Goal: Task Accomplishment & Management: Manage account settings

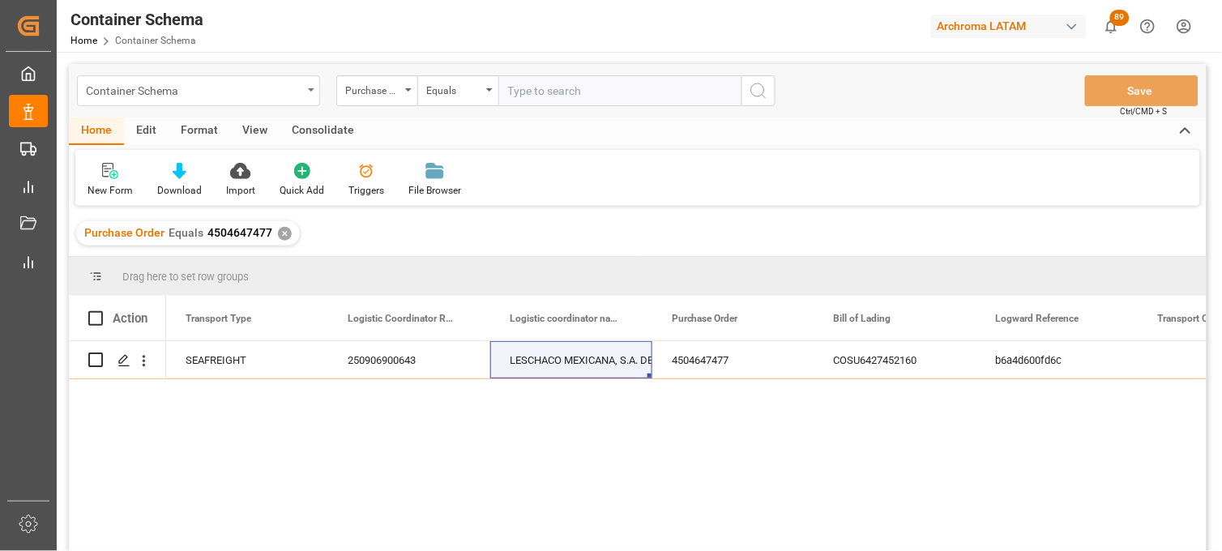
click at [260, 94] on div "Container Schema" at bounding box center [194, 89] width 216 height 20
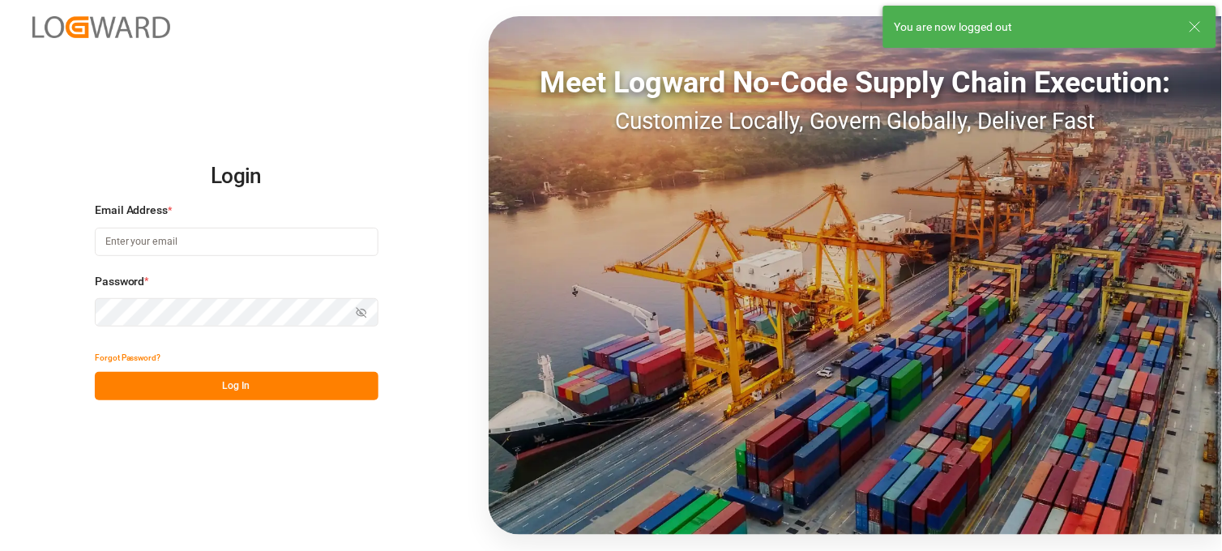
type input "[PERSON_NAME][EMAIL_ADDRESS][PERSON_NAME][DOMAIN_NAME]"
click at [233, 377] on button "Log In" at bounding box center [237, 386] width 284 height 28
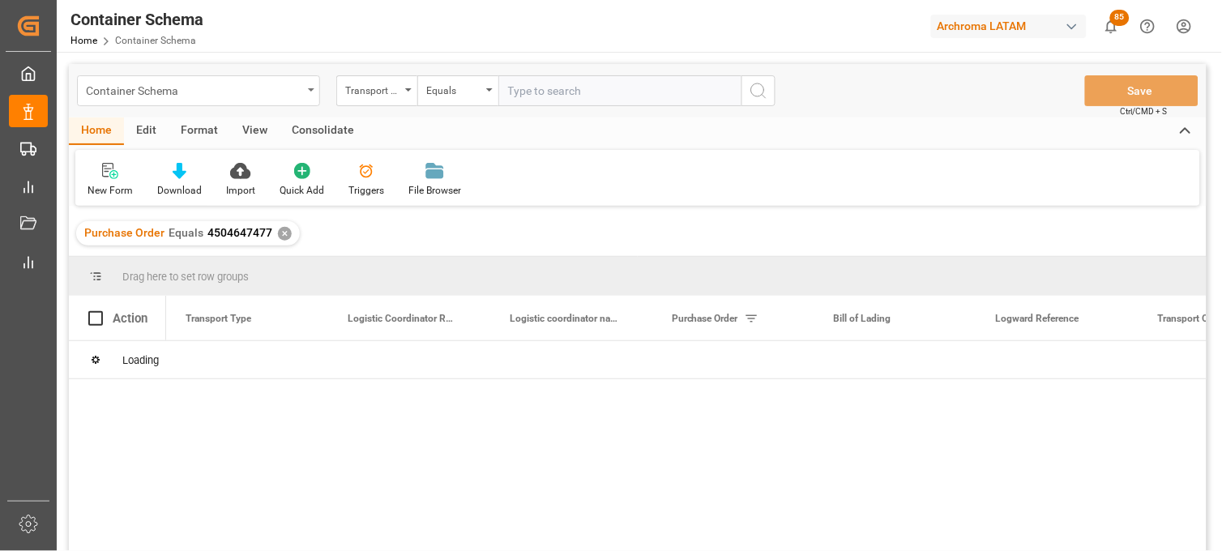
click at [306, 94] on div "Container Schema" at bounding box center [198, 90] width 243 height 31
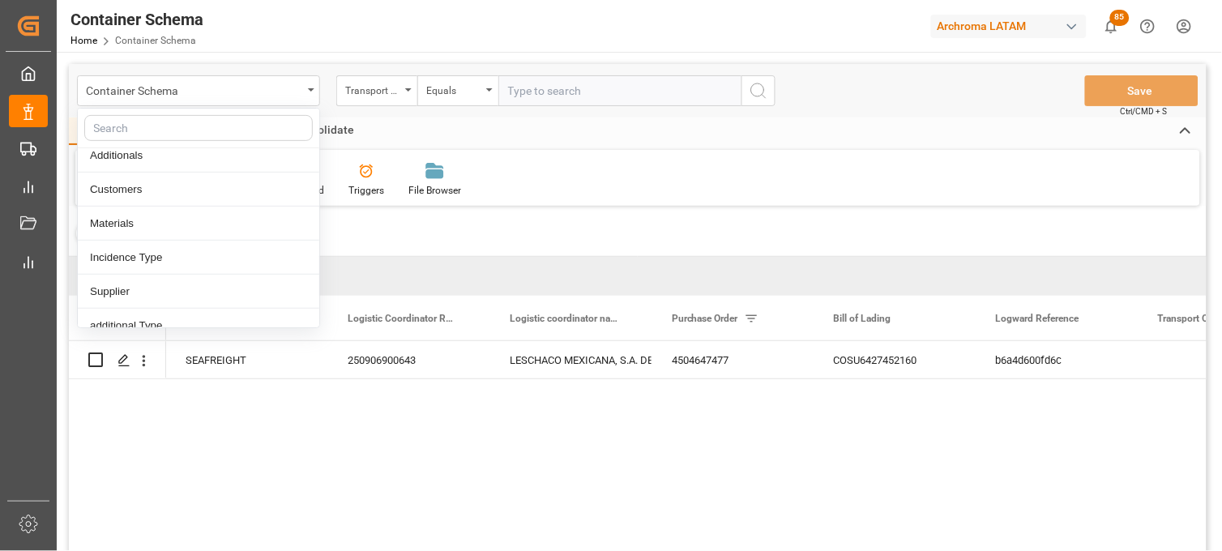
scroll to position [270, 0]
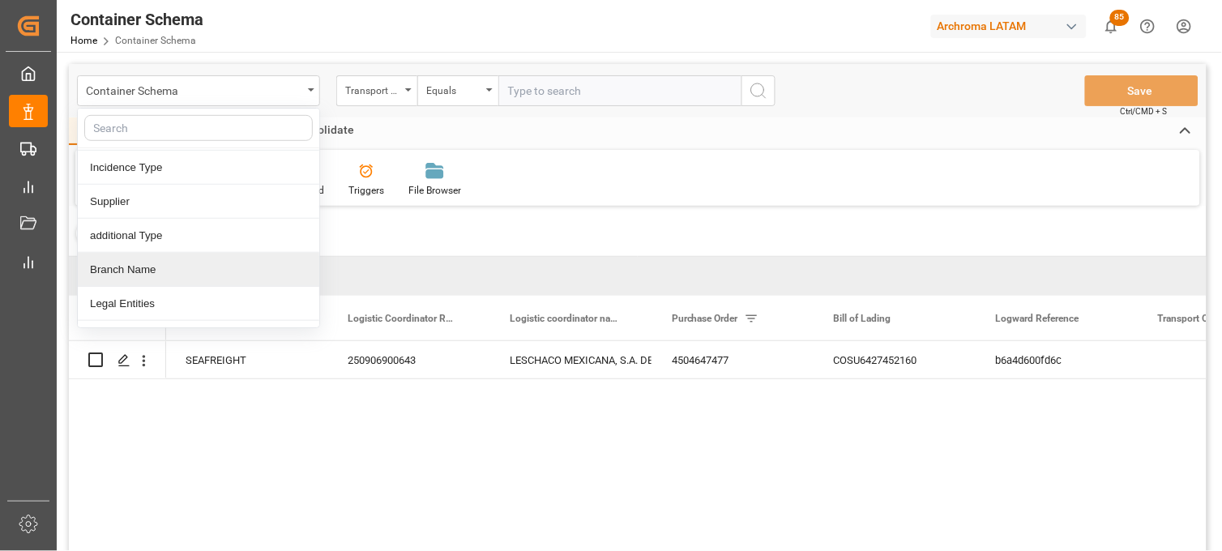
click at [131, 274] on div "Branch Name" at bounding box center [199, 270] width 242 height 34
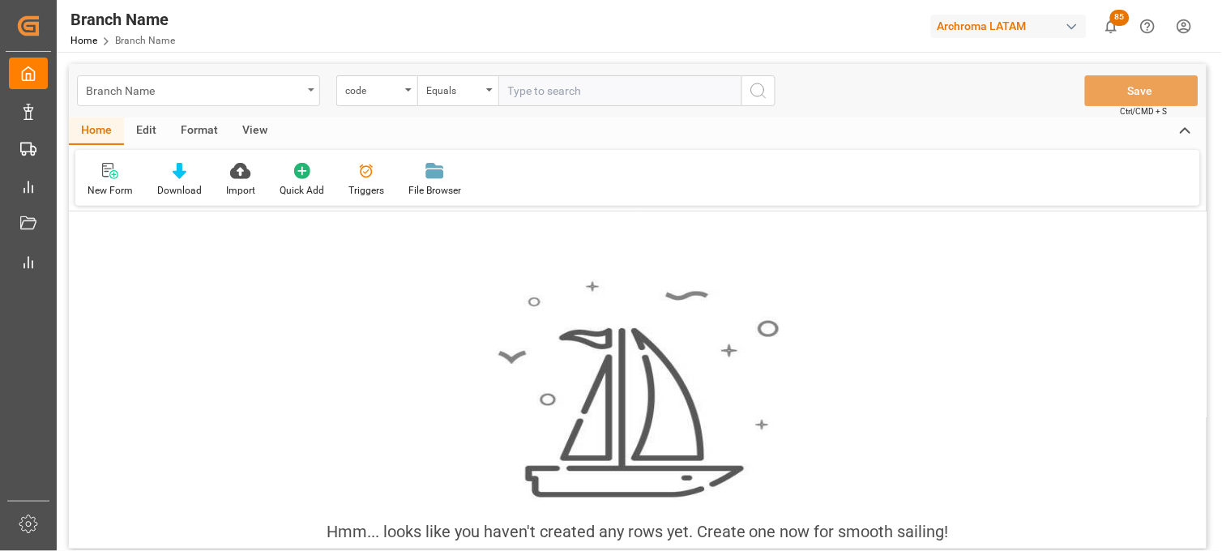
click at [310, 88] on icon "open menu" at bounding box center [311, 89] width 6 height 3
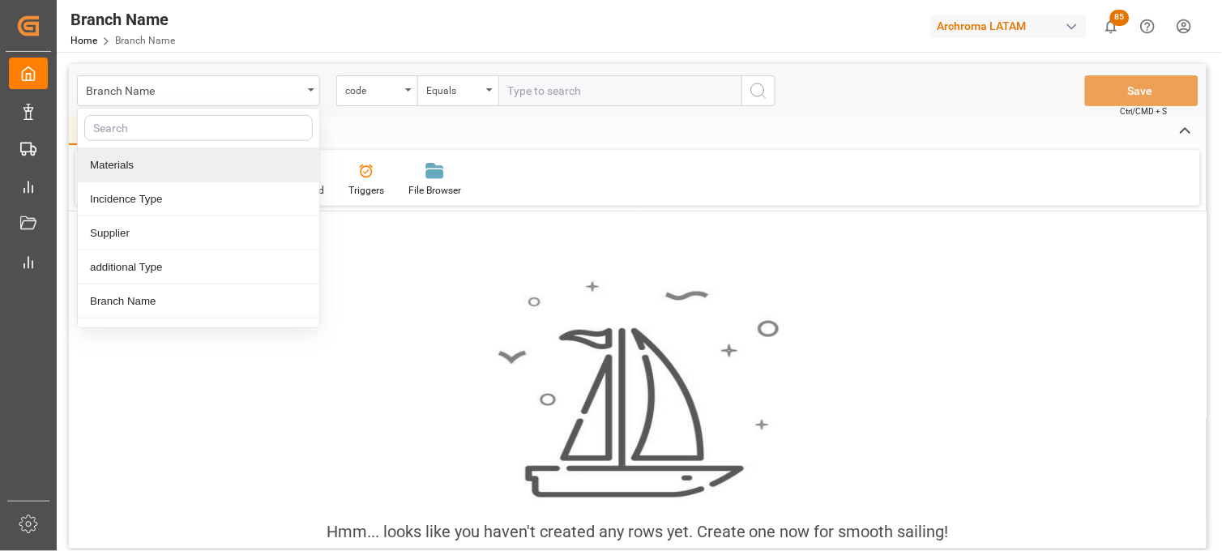
scroll to position [270, 0]
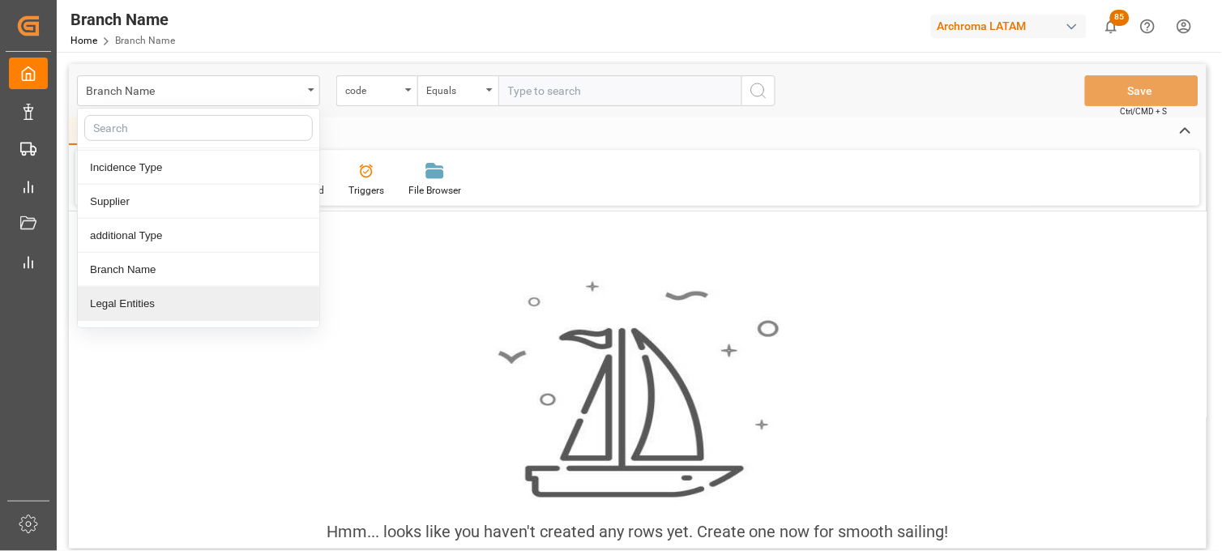
click at [154, 310] on div "Legal Entities" at bounding box center [199, 304] width 242 height 34
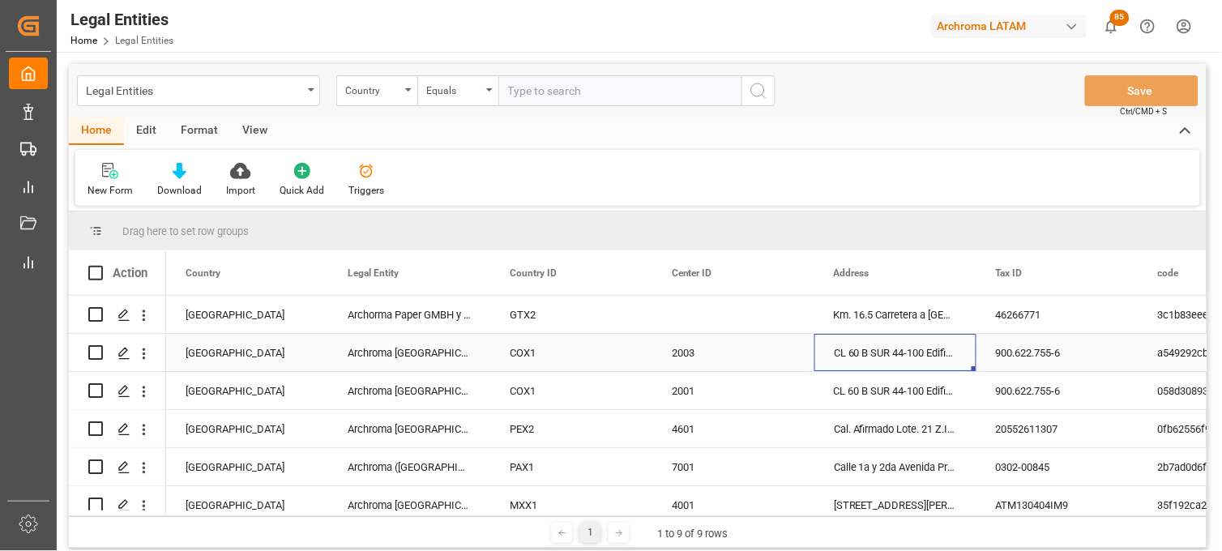
click at [883, 358] on div "CL 60 B SUR 44-100 Edificio LATITUD SUR" at bounding box center [895, 352] width 162 height 37
click at [304, 93] on div "Legal Entities" at bounding box center [198, 90] width 243 height 31
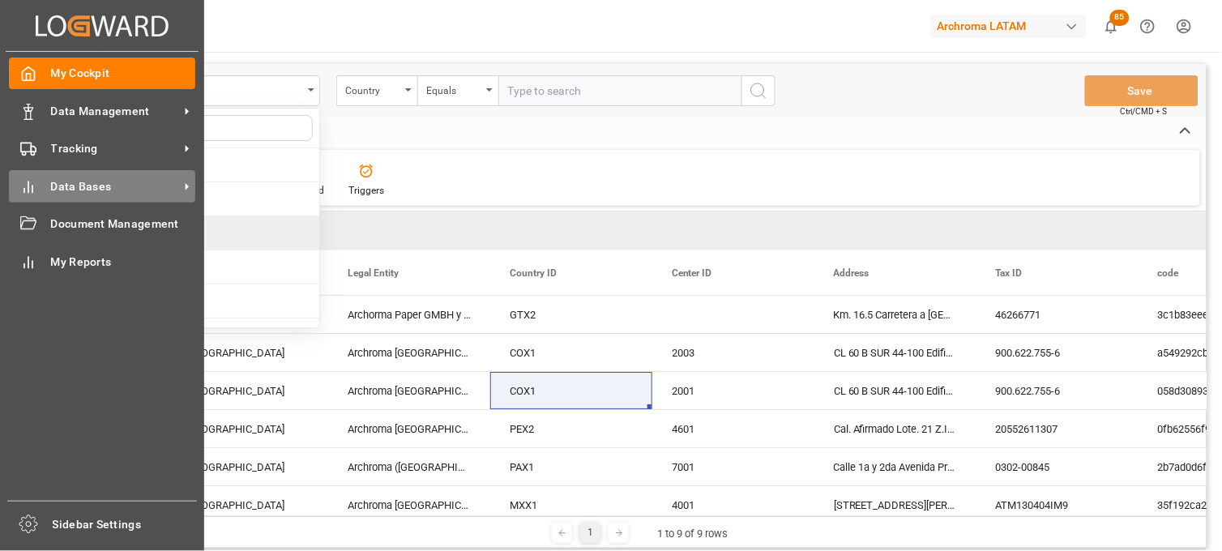
click at [42, 179] on div "Data Bases Data Bases" at bounding box center [102, 186] width 186 height 32
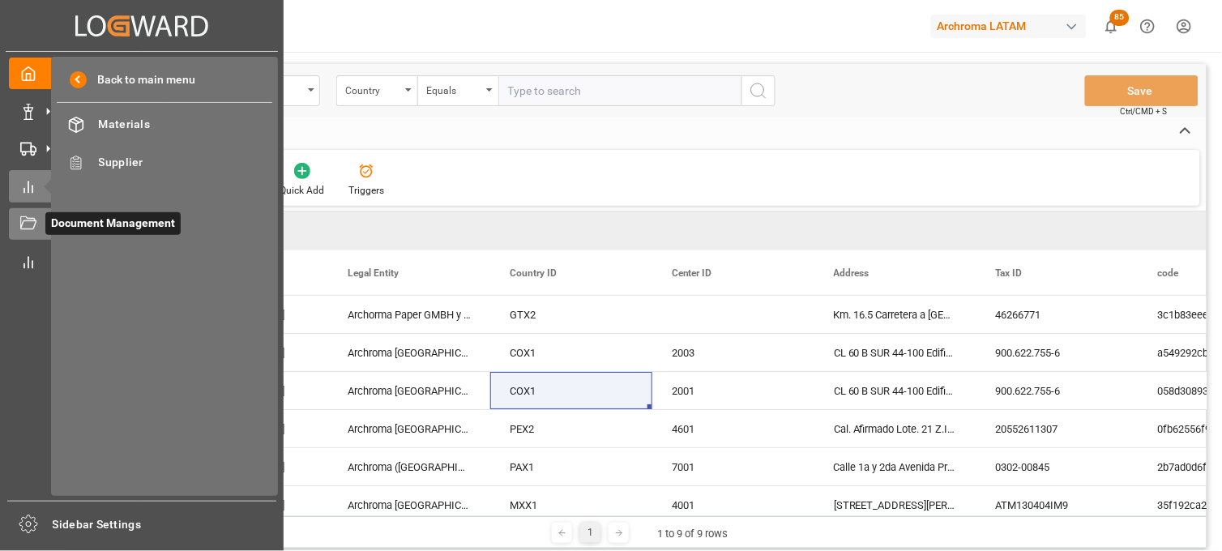
click at [20, 221] on icon at bounding box center [28, 224] width 16 height 16
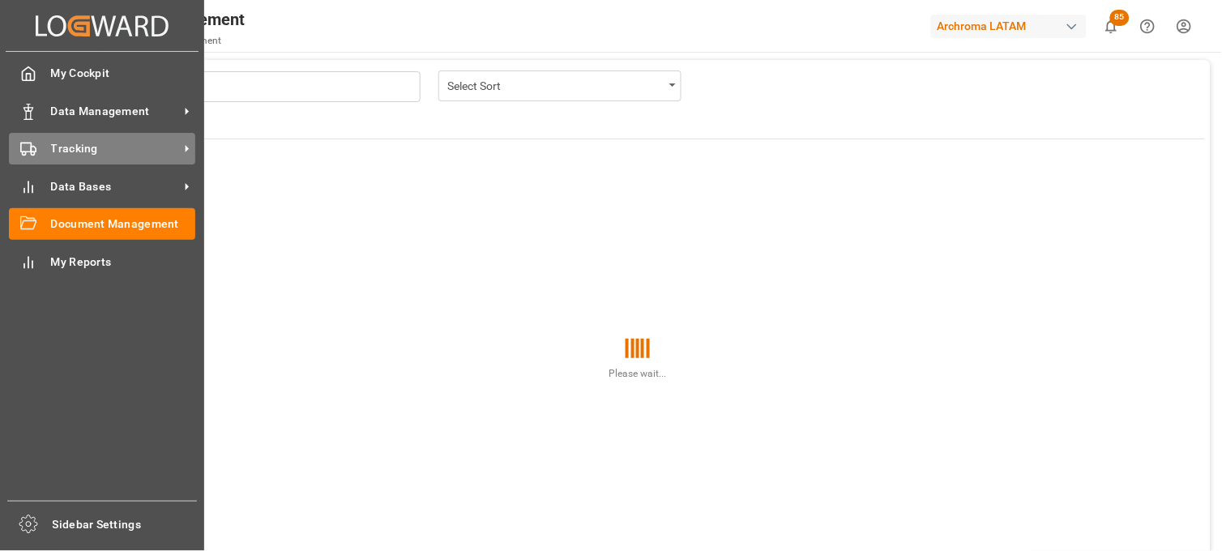
click at [44, 142] on div "Tracking Tracking" at bounding box center [102, 149] width 186 height 32
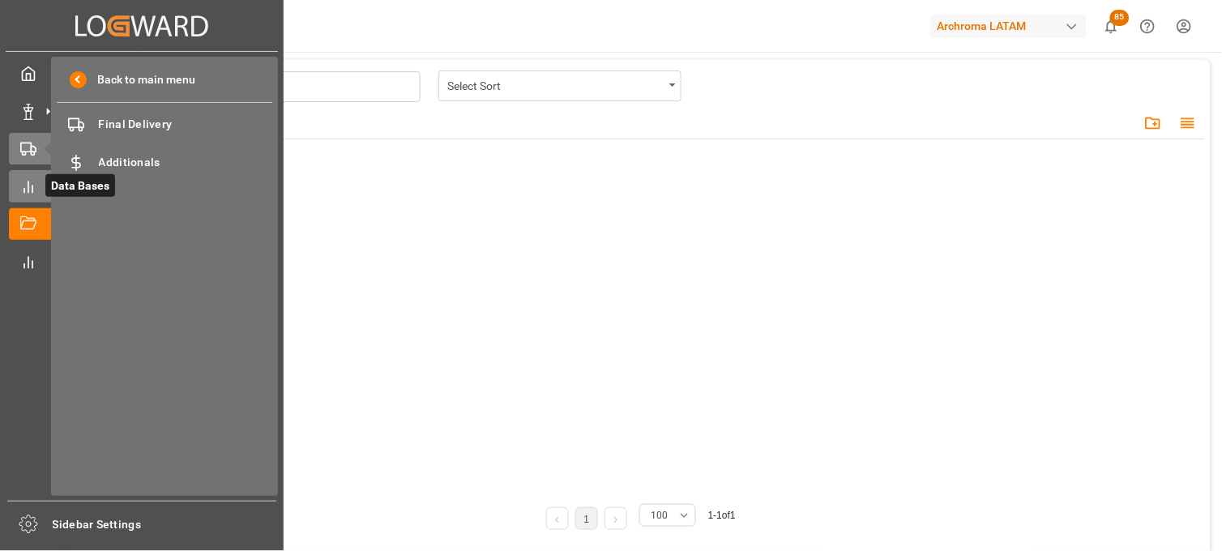
click at [41, 182] on icon at bounding box center [48, 186] width 17 height 17
click at [21, 135] on div "Tracking Tracking" at bounding box center [142, 149] width 266 height 32
click at [36, 107] on div "Data Management Data Management" at bounding box center [142, 111] width 266 height 32
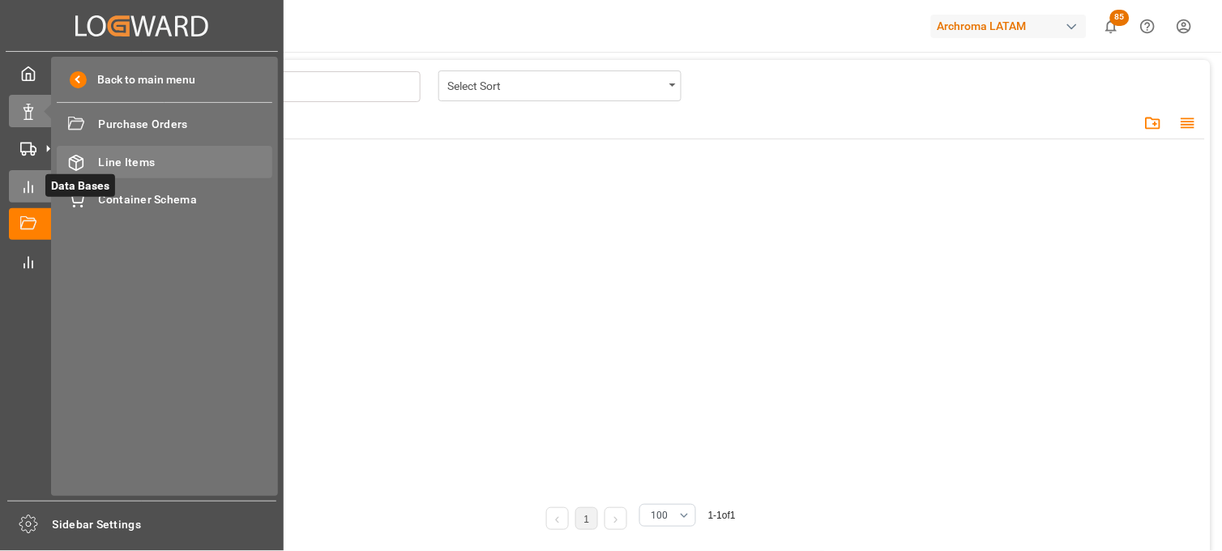
click at [142, 163] on span "Line Items" at bounding box center [186, 162] width 174 height 17
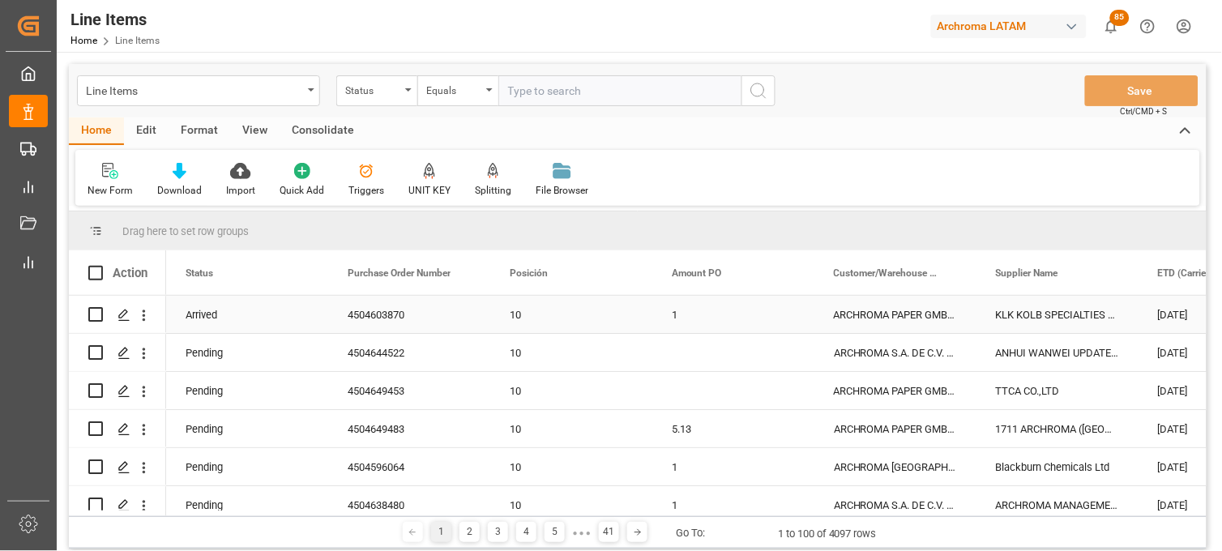
click at [362, 317] on div "4504603870" at bounding box center [409, 314] width 162 height 37
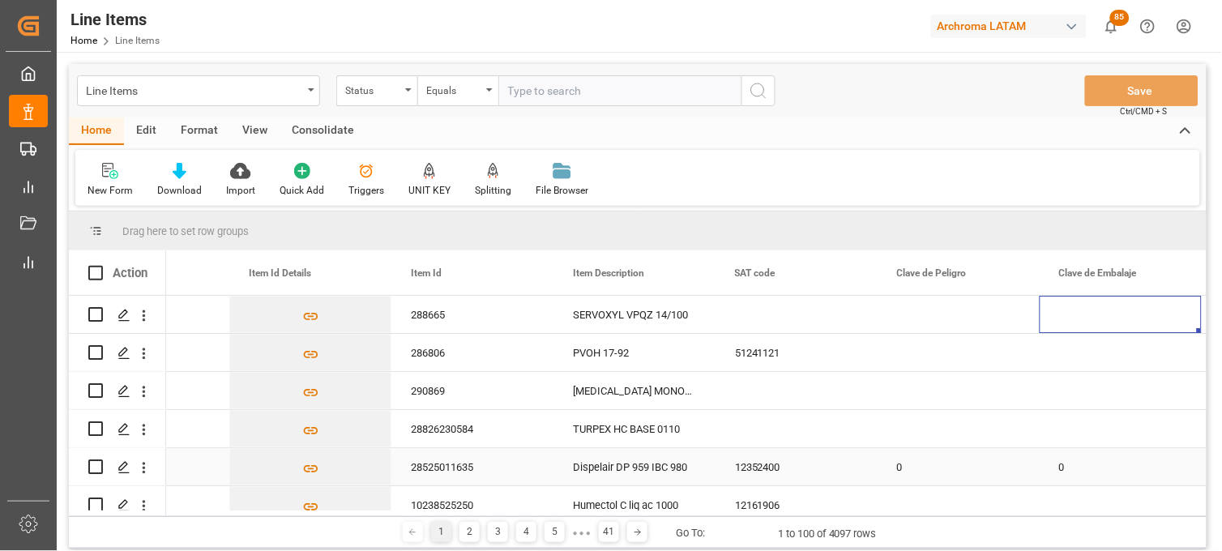
click at [618, 465] on div "Dispelair DP 959 IBC 980" at bounding box center [635, 466] width 162 height 37
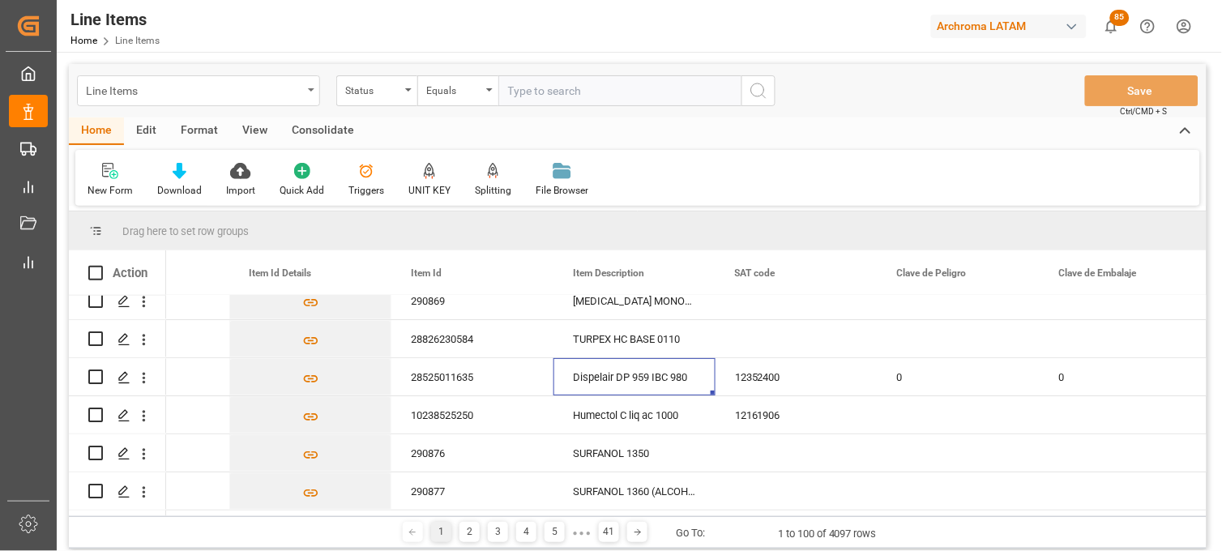
click at [203, 88] on div "Line Items" at bounding box center [194, 89] width 216 height 20
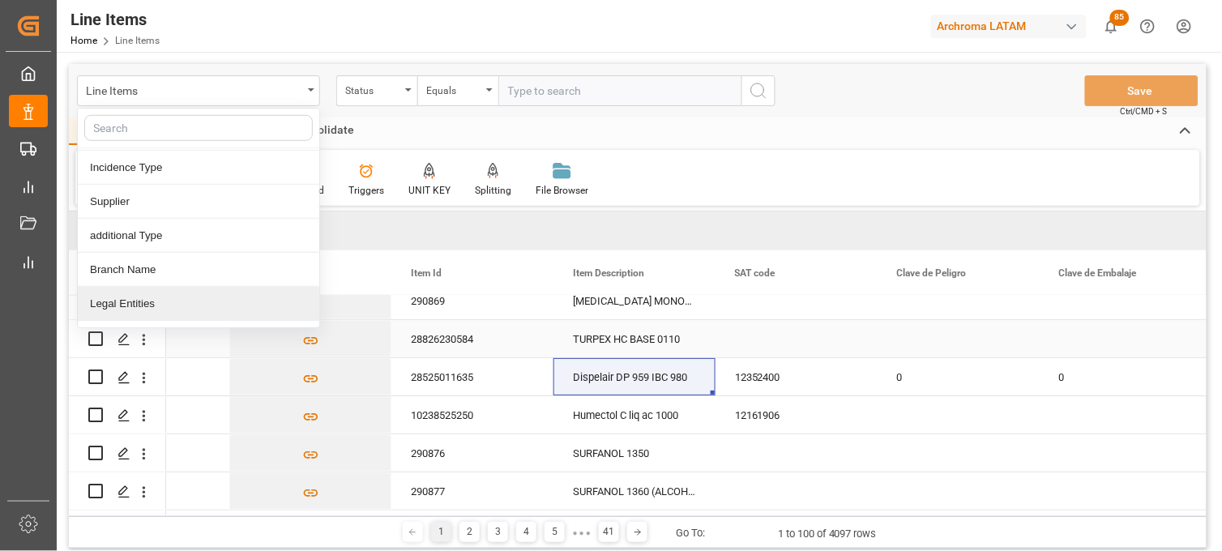
click at [622, 344] on div "TURPEX HC BASE 0110" at bounding box center [635, 338] width 162 height 37
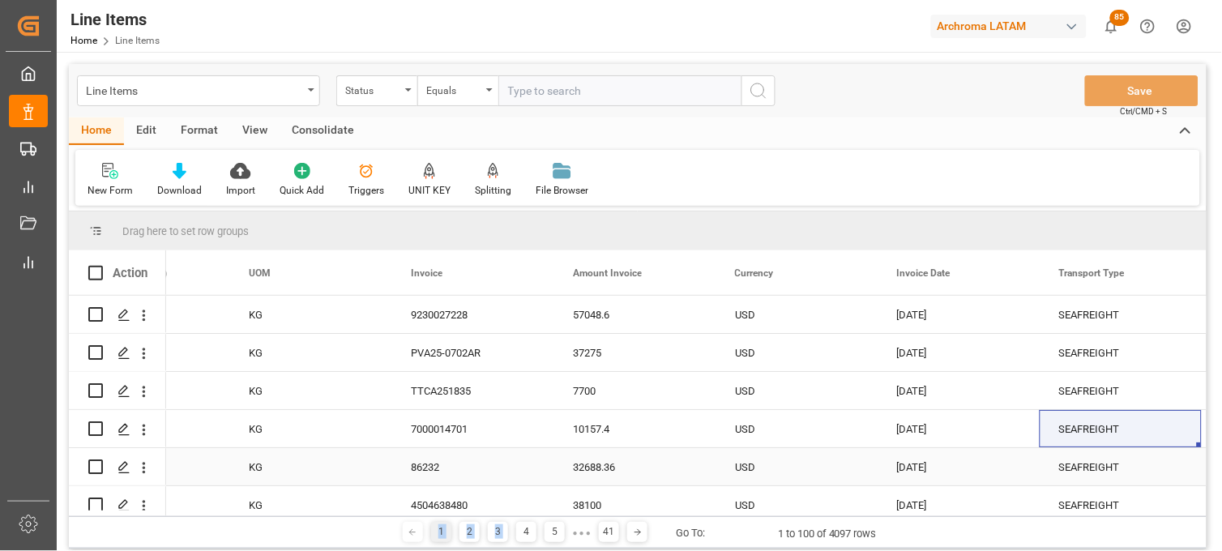
drag, startPoint x: 511, startPoint y: 515, endPoint x: 199, endPoint y: 475, distance: 315.4
click at [195, 475] on div "Drag here to set row groups Drag here to set column labels Action Net Weight (K…" at bounding box center [638, 380] width 1138 height 337
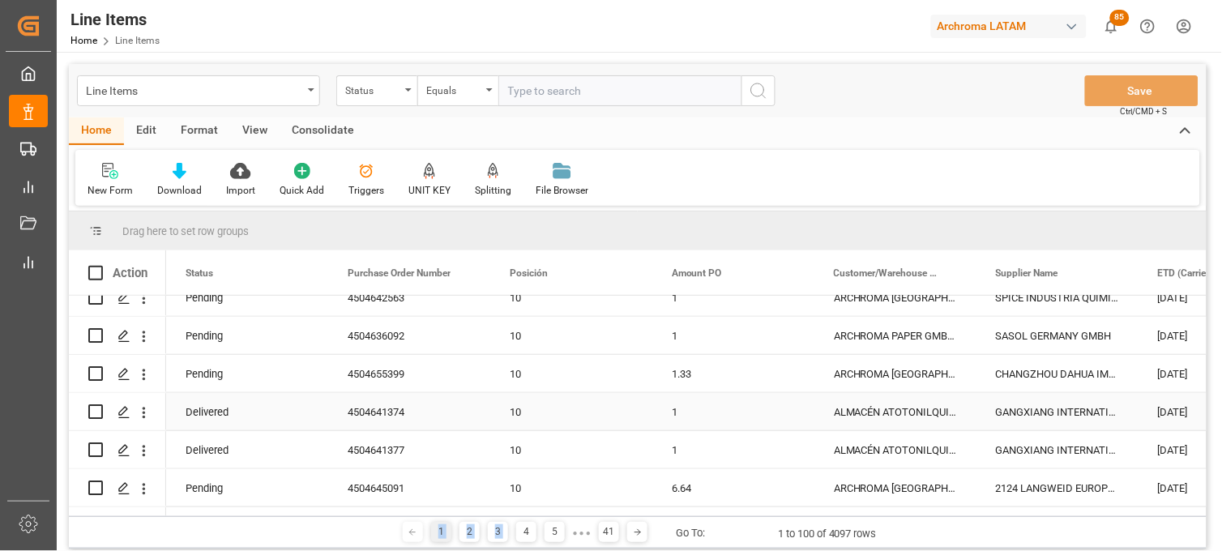
click at [196, 410] on div "Delivered" at bounding box center [247, 411] width 162 height 37
click at [387, 410] on div "4504641374" at bounding box center [409, 411] width 162 height 37
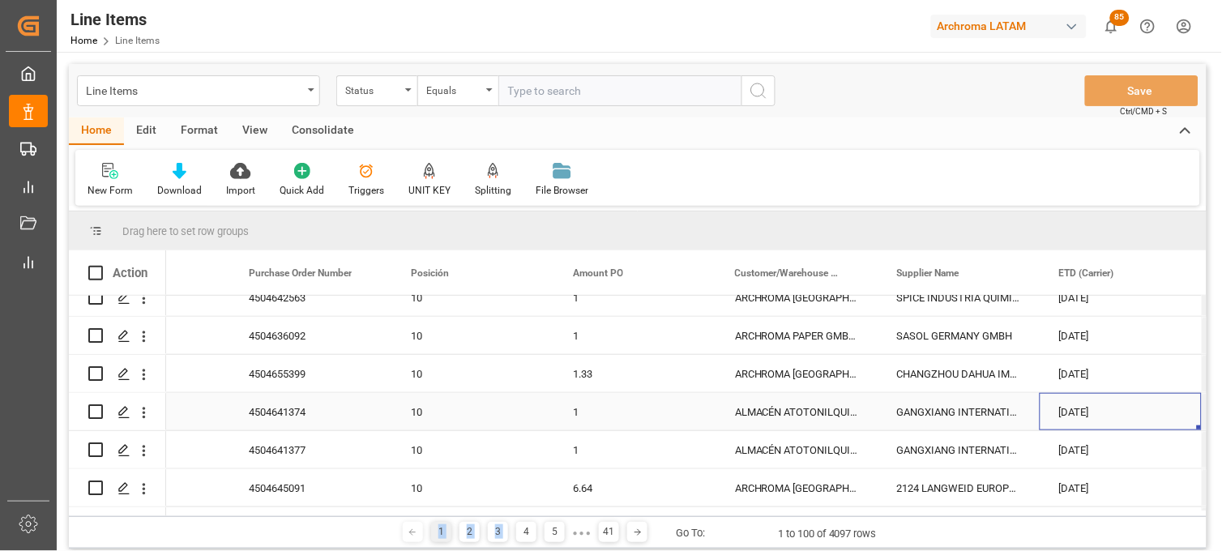
click at [819, 422] on div "ALMACÉN ATOTONILQUILLO" at bounding box center [797, 411] width 162 height 37
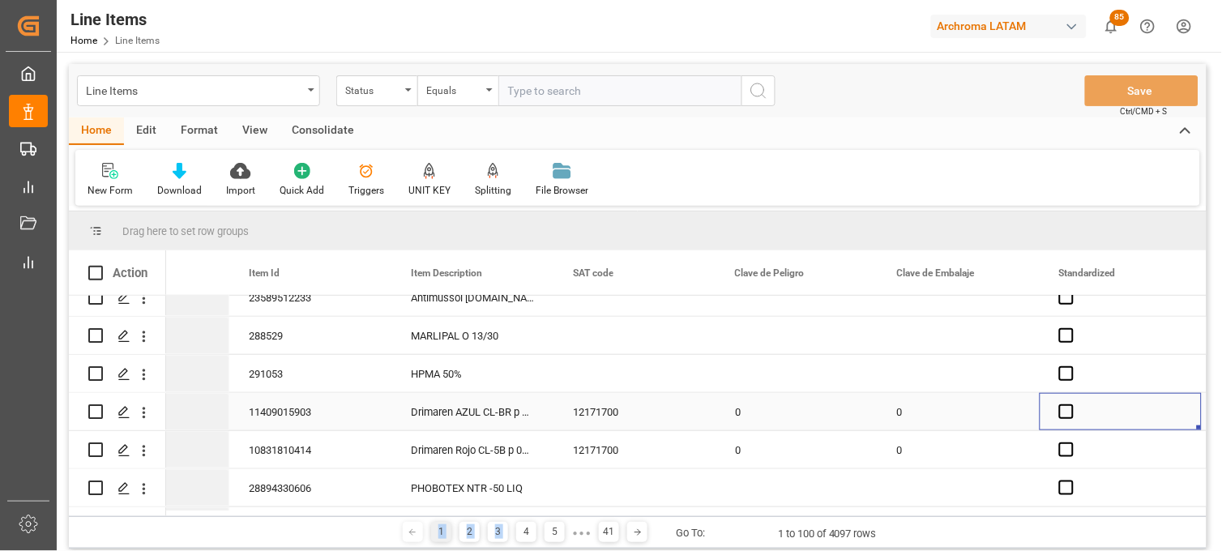
click at [603, 413] on div "12171700" at bounding box center [635, 411] width 162 height 37
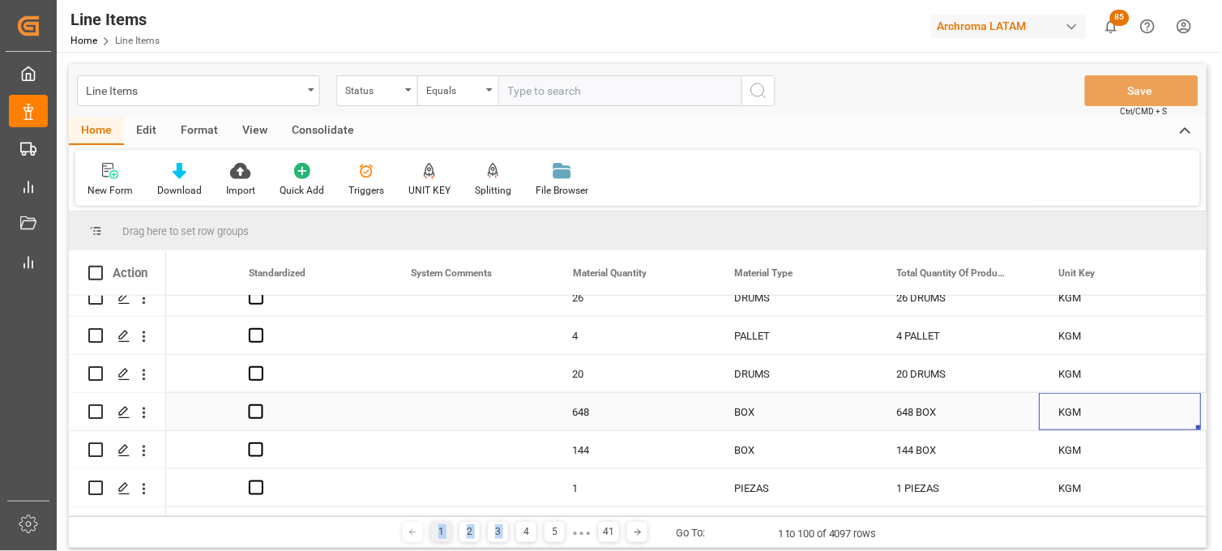
click at [592, 412] on div "648" at bounding box center [635, 411] width 162 height 37
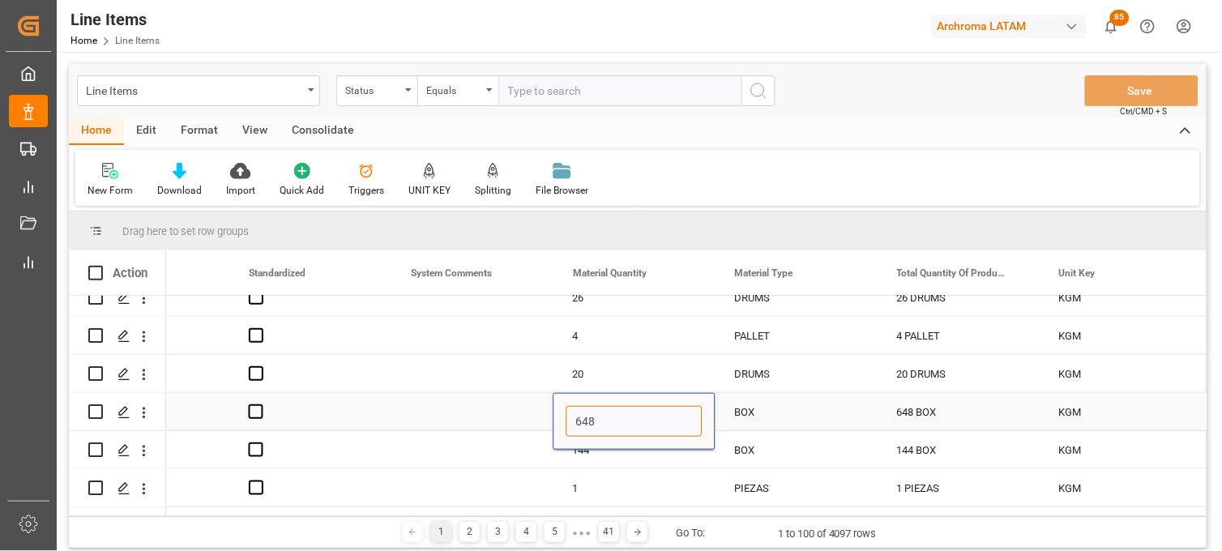
click at [603, 417] on input "648" at bounding box center [634, 421] width 136 height 31
click at [738, 417] on div "BOX" at bounding box center [796, 412] width 123 height 37
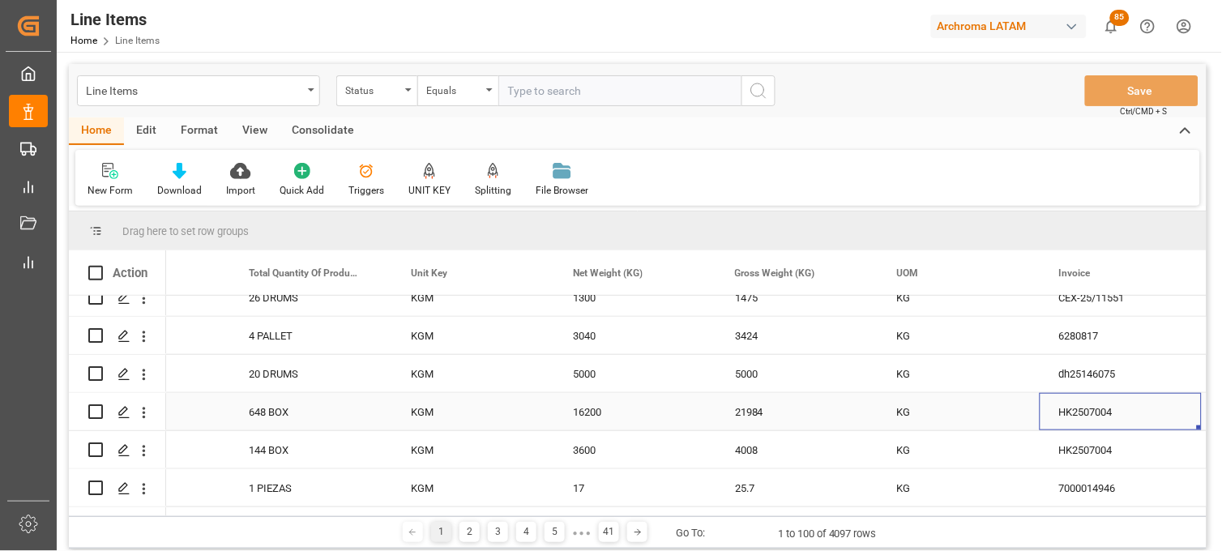
click at [735, 416] on div "21984" at bounding box center [797, 411] width 162 height 37
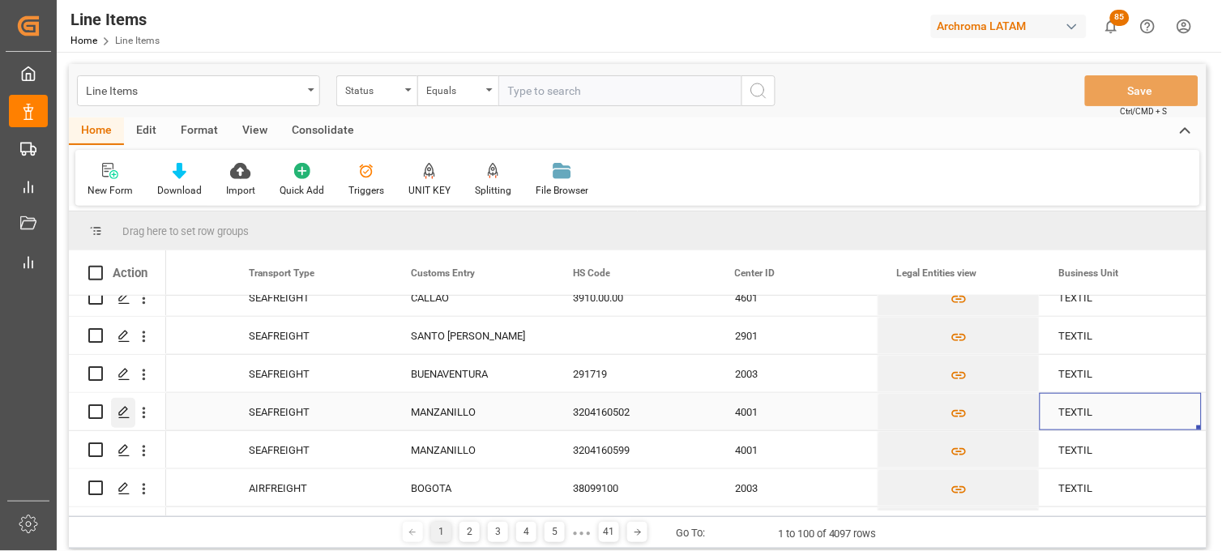
click at [126, 415] on icon "Press SPACE to select this row." at bounding box center [124, 412] width 13 height 13
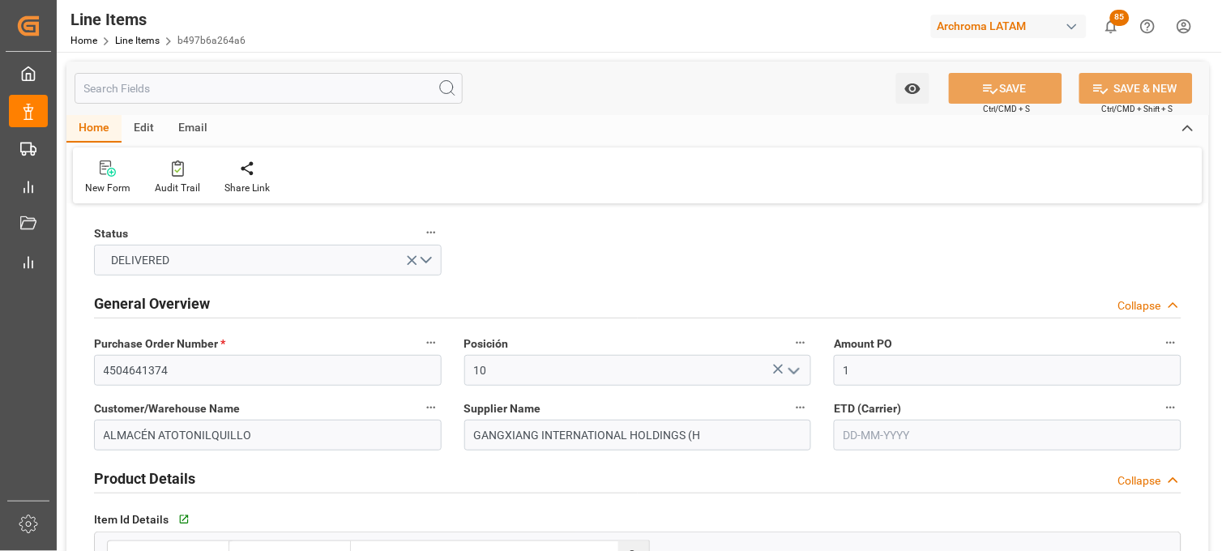
type input "1"
type input "12171700"
type input "648"
type input "16200"
type input "21984"
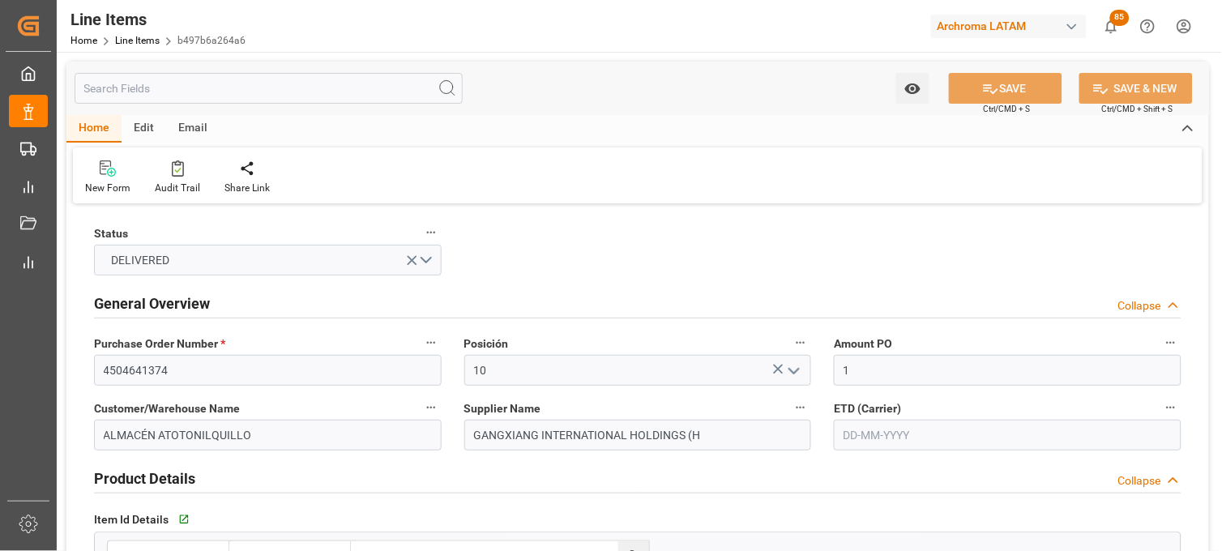
type input "272170"
type input "3204160502"
type input "[DATE]"
type input "[DATE] 15:27"
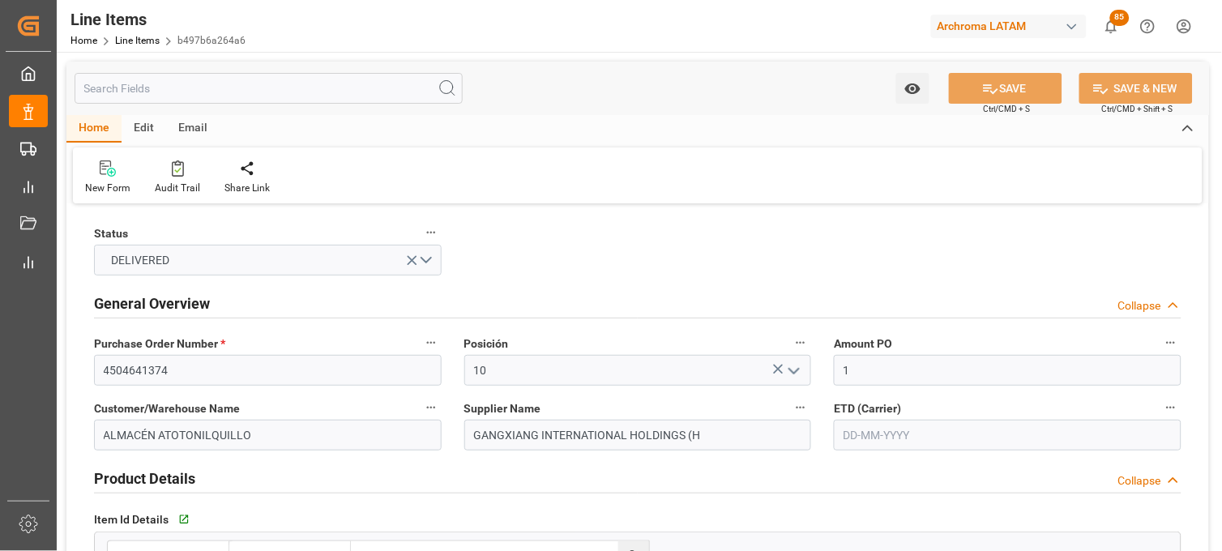
type input "[DATE] 18:08"
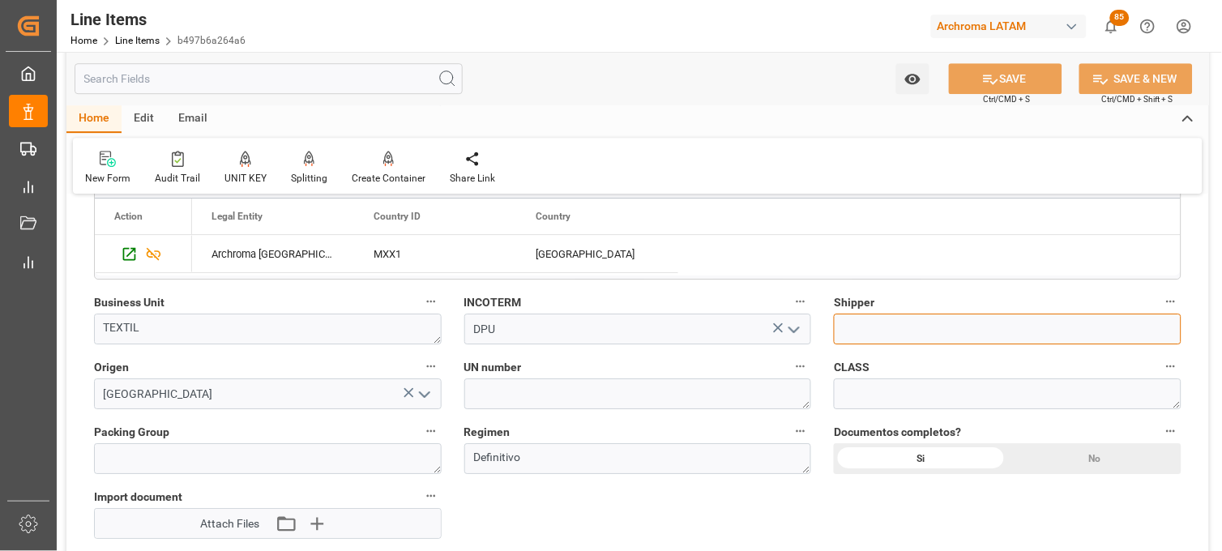
click at [860, 328] on input at bounding box center [1008, 329] width 348 height 31
click at [846, 301] on span "Shipper" at bounding box center [854, 302] width 41 height 17
click at [1161, 301] on button "Shipper" at bounding box center [1171, 301] width 21 height 21
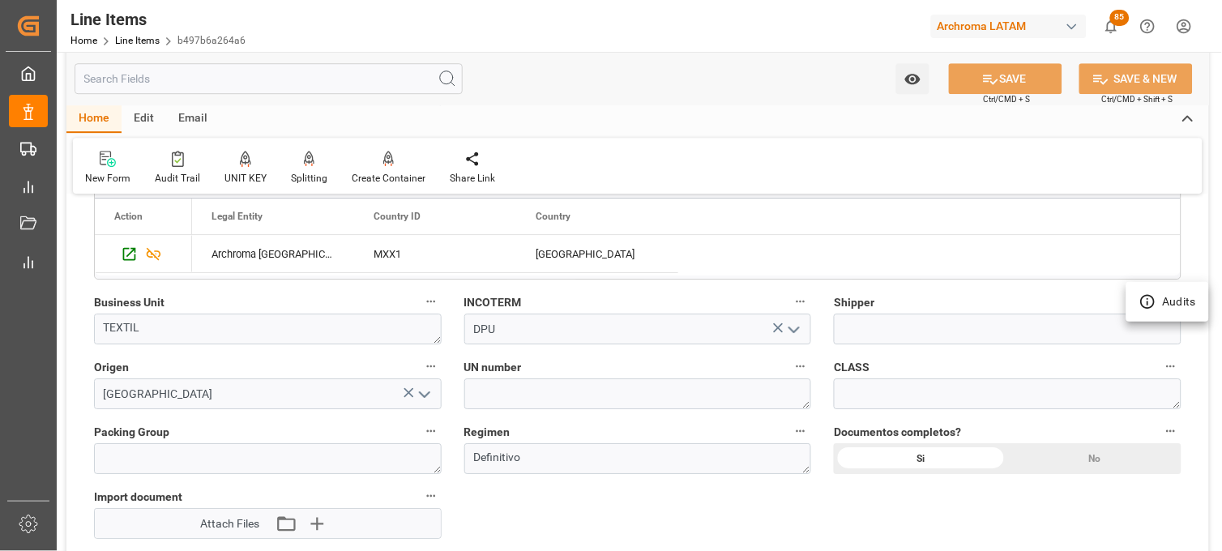
click at [864, 326] on div at bounding box center [611, 275] width 1222 height 551
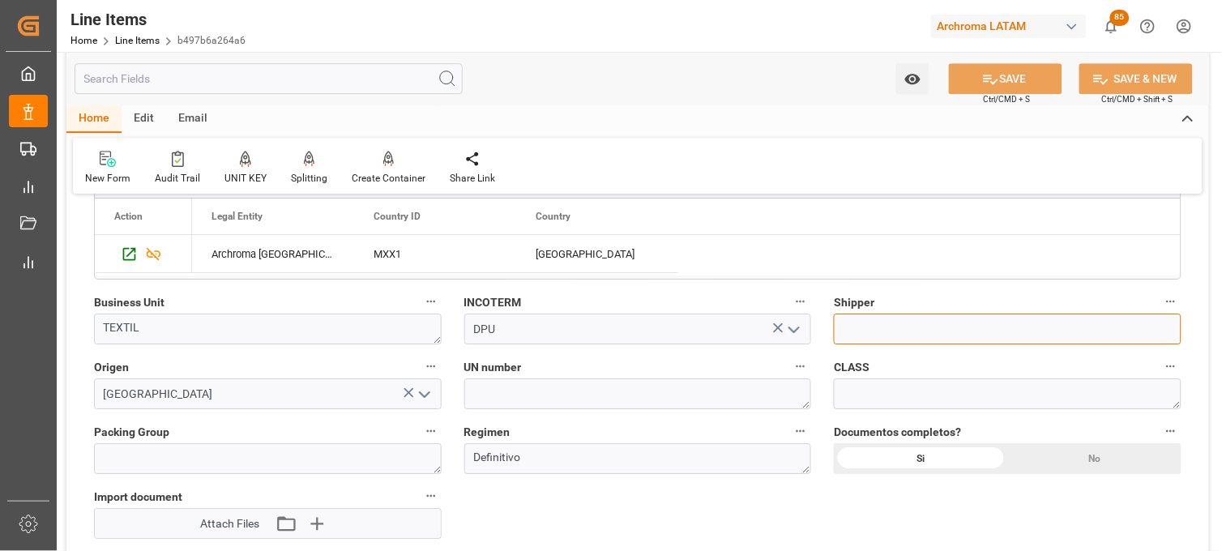
click at [864, 328] on input at bounding box center [1008, 329] width 348 height 31
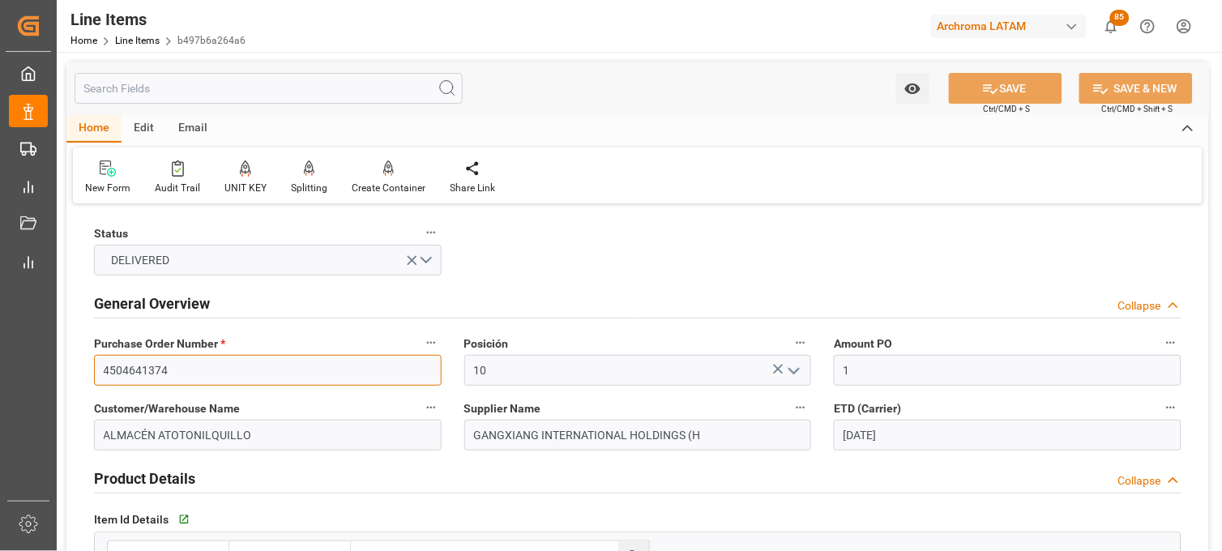
click at [131, 369] on input "4504641374" at bounding box center [268, 370] width 348 height 31
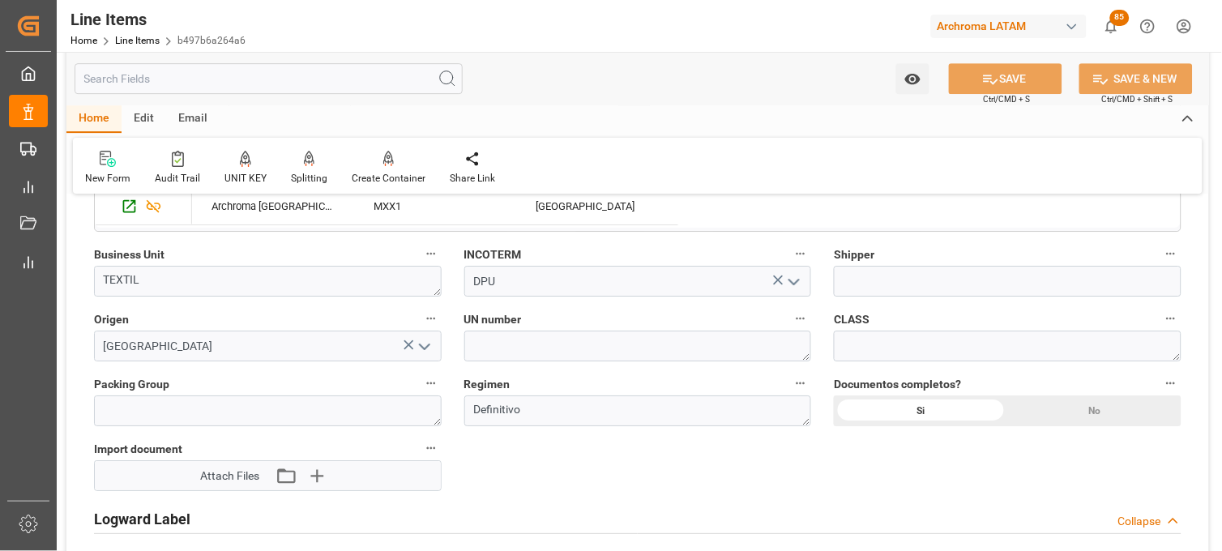
scroll to position [1170, 0]
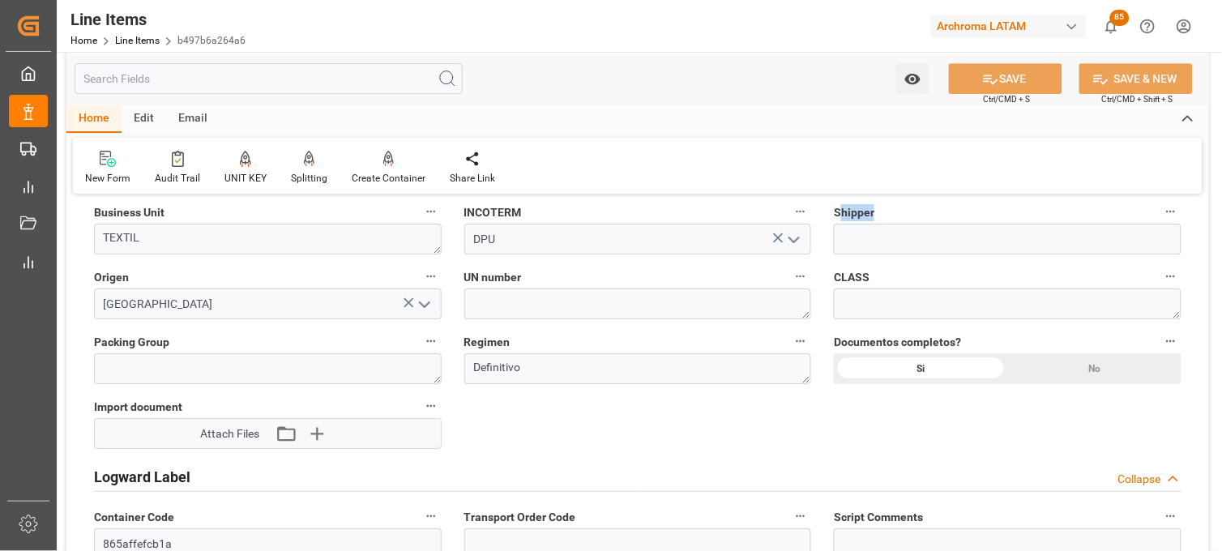
drag, startPoint x: 844, startPoint y: 214, endPoint x: 875, endPoint y: 214, distance: 30.8
click at [875, 214] on label "Shipper" at bounding box center [1008, 212] width 348 height 23
click at [1171, 207] on icon "button" at bounding box center [1171, 211] width 13 height 13
click at [896, 229] on div at bounding box center [611, 275] width 1222 height 551
drag, startPoint x: 848, startPoint y: 216, endPoint x: 870, endPoint y: 213, distance: 22.8
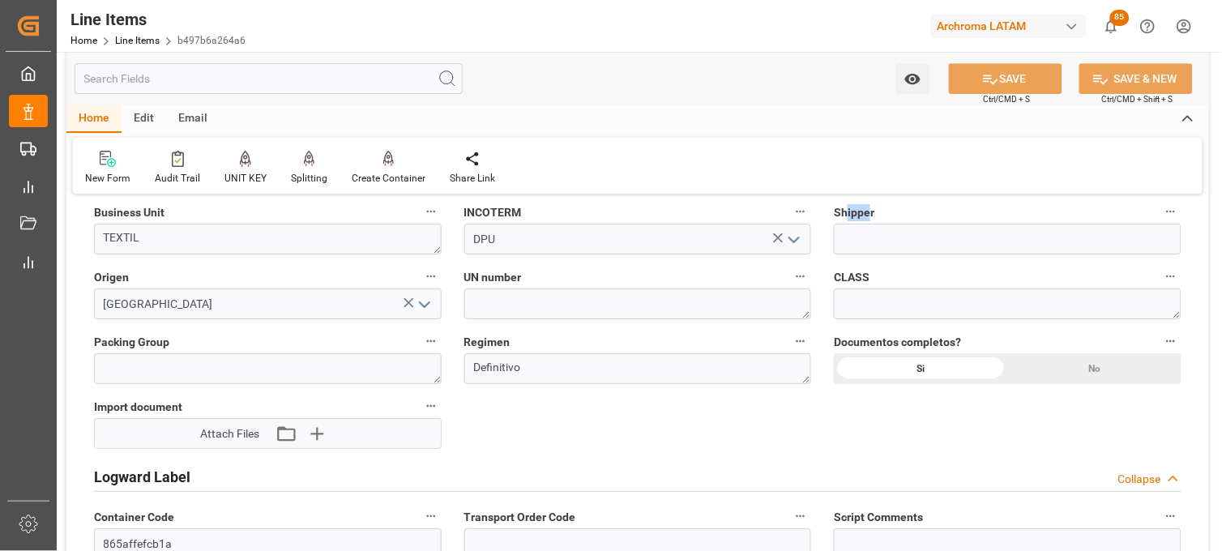
click at [870, 213] on span "Shipper" at bounding box center [854, 212] width 41 height 17
click at [831, 326] on div "Documentos completos? Si No" at bounding box center [1008, 357] width 370 height 65
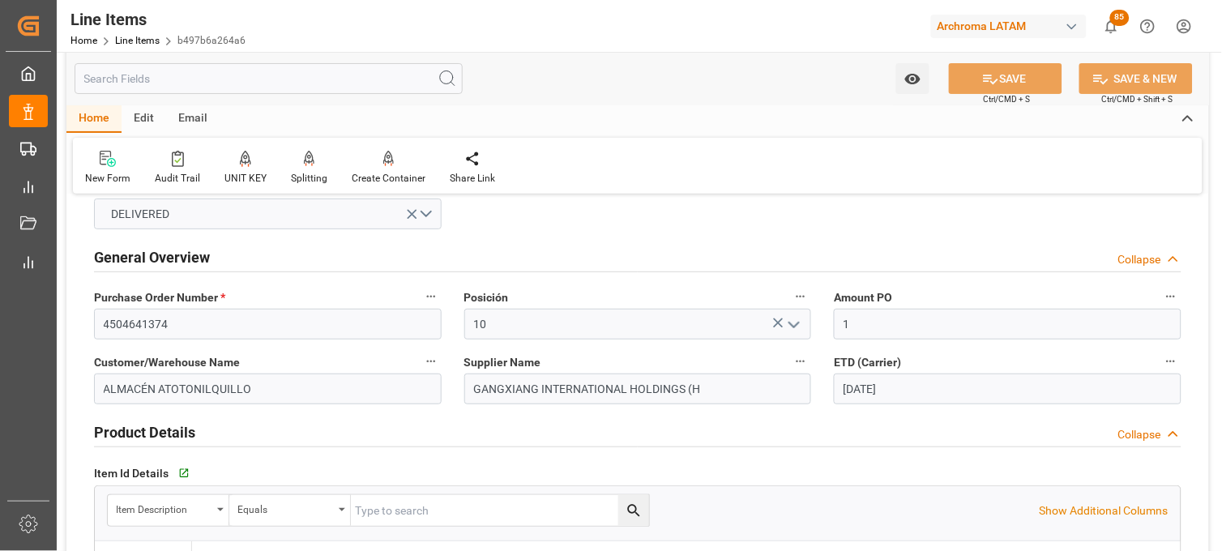
scroll to position [0, 0]
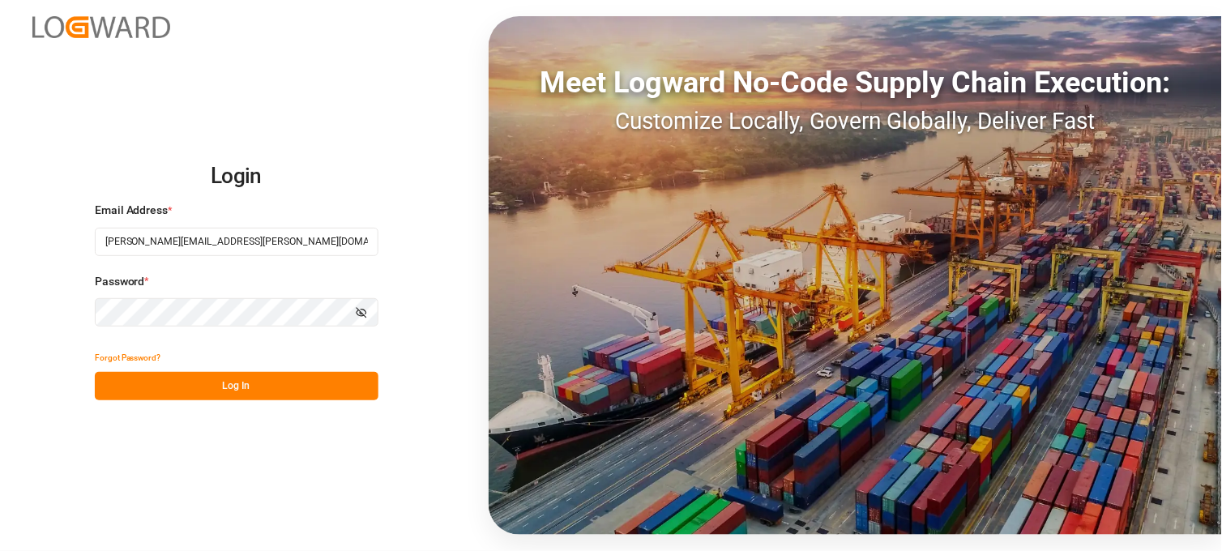
click at [191, 377] on button "Log In" at bounding box center [237, 386] width 284 height 28
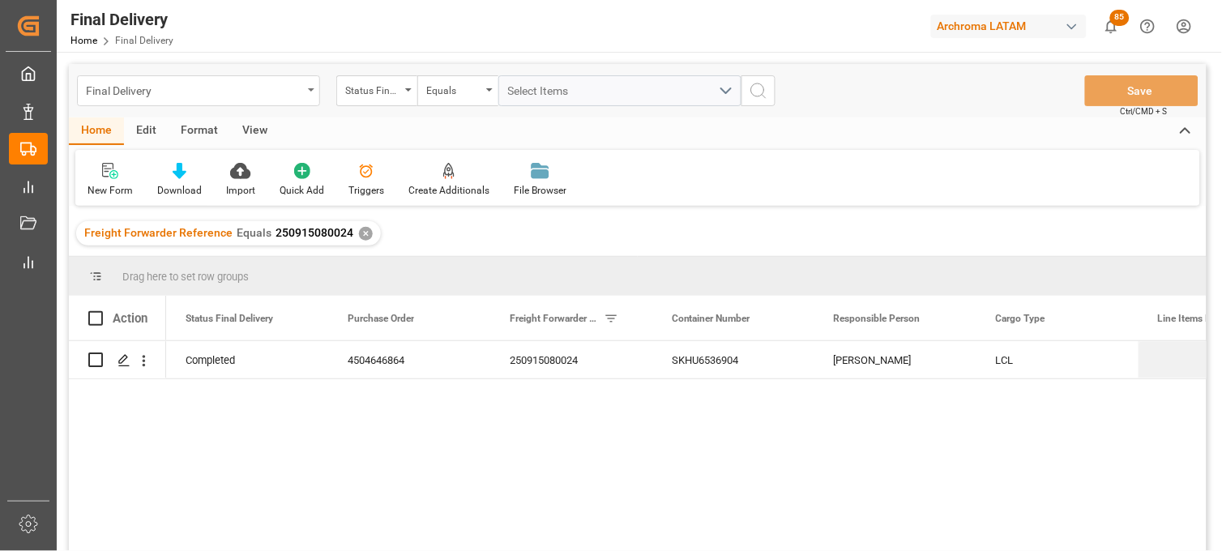
click at [298, 88] on div "Final Delivery" at bounding box center [194, 89] width 216 height 20
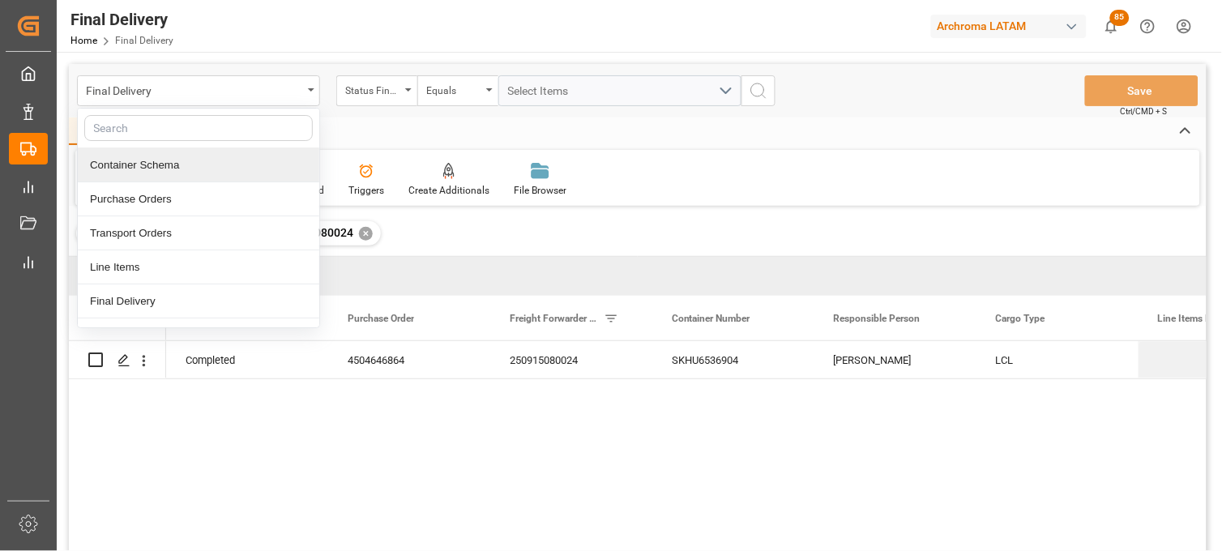
click at [187, 178] on div "Container Schema" at bounding box center [199, 165] width 242 height 34
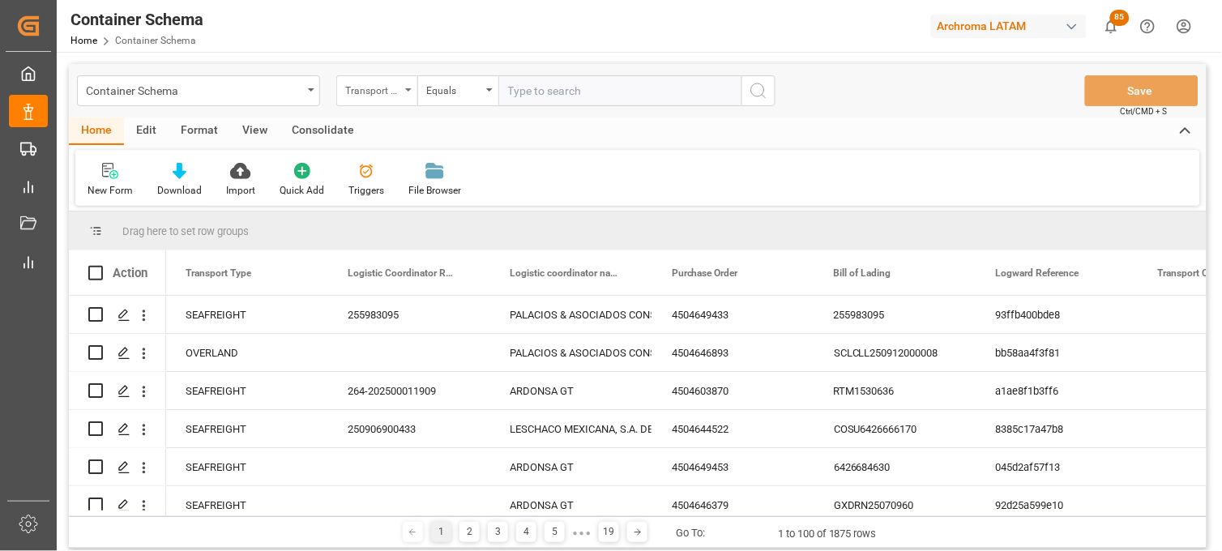
click at [391, 100] on div "Transport Type" at bounding box center [376, 90] width 81 height 31
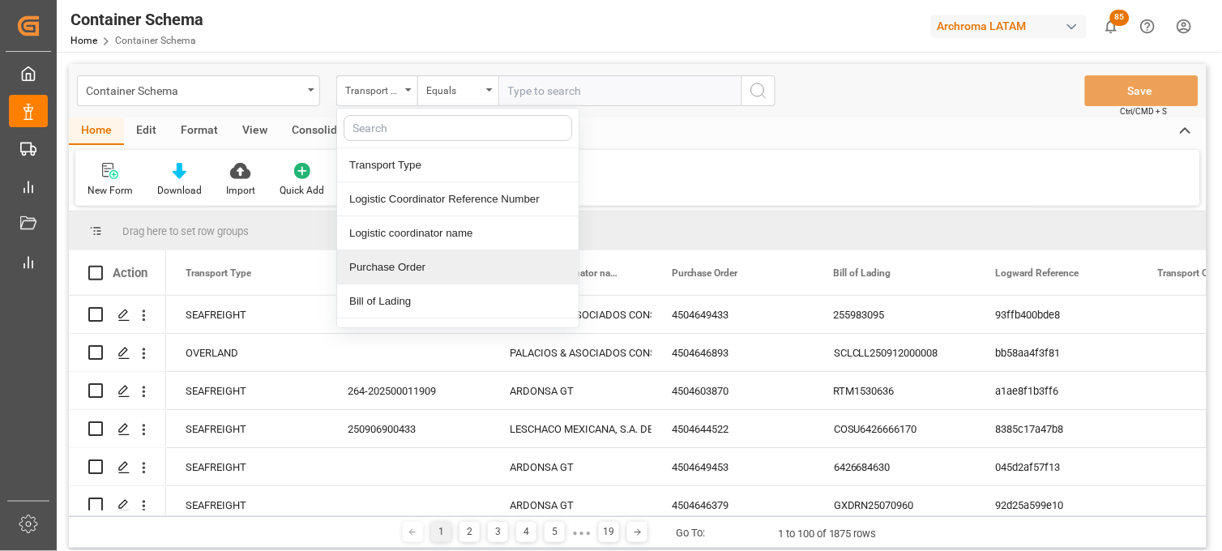
click at [383, 265] on div "Purchase Order" at bounding box center [458, 267] width 242 height 34
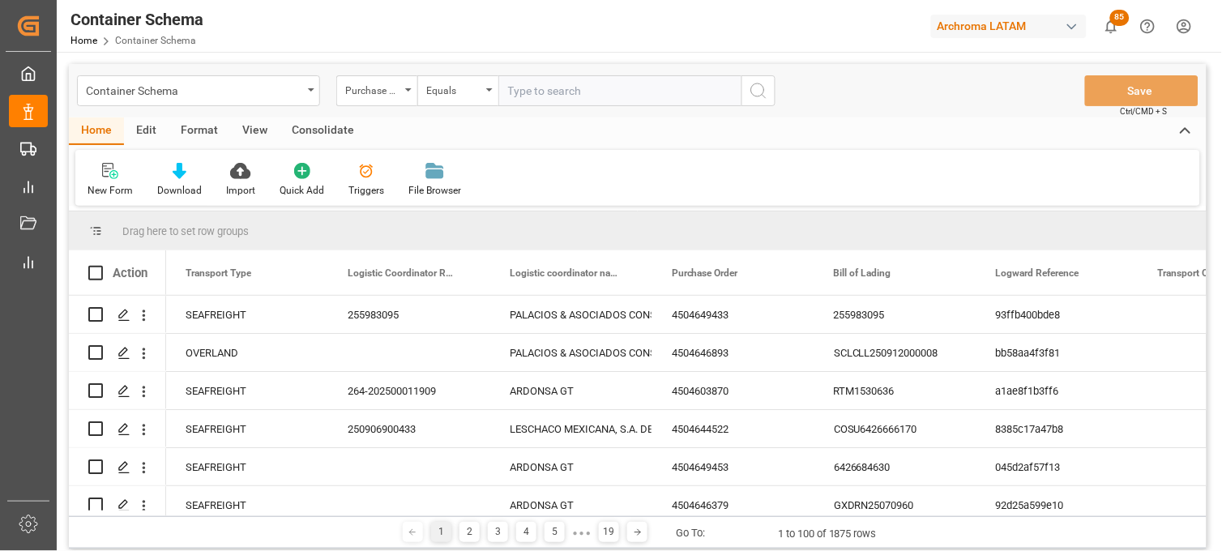
click at [517, 94] on input "text" at bounding box center [619, 90] width 243 height 31
paste input "4504641374"
type input "4504641374"
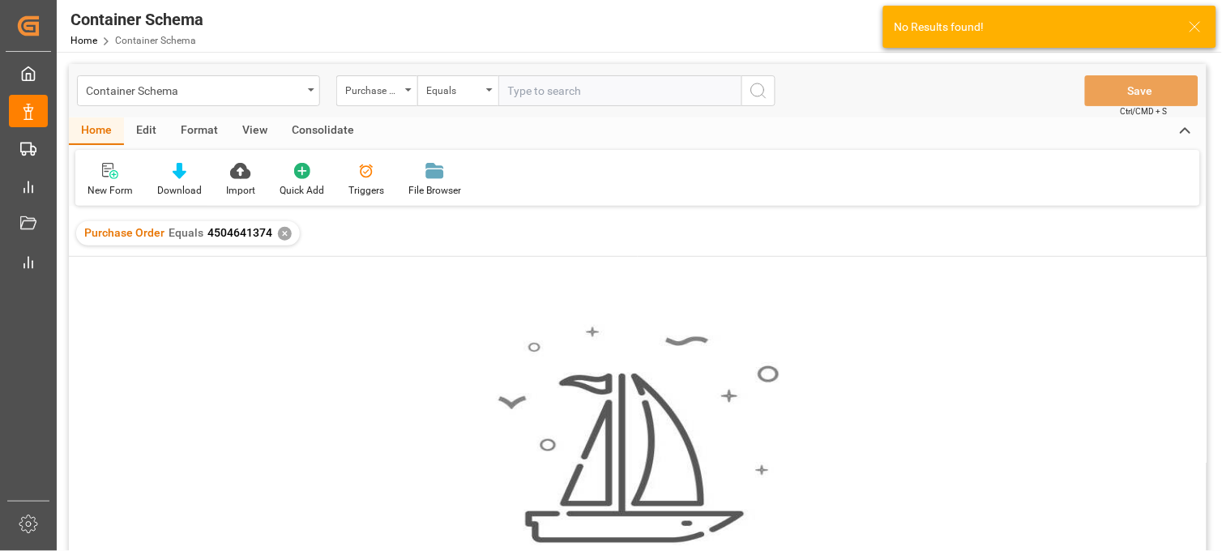
click at [284, 235] on div "✕" at bounding box center [285, 234] width 14 height 14
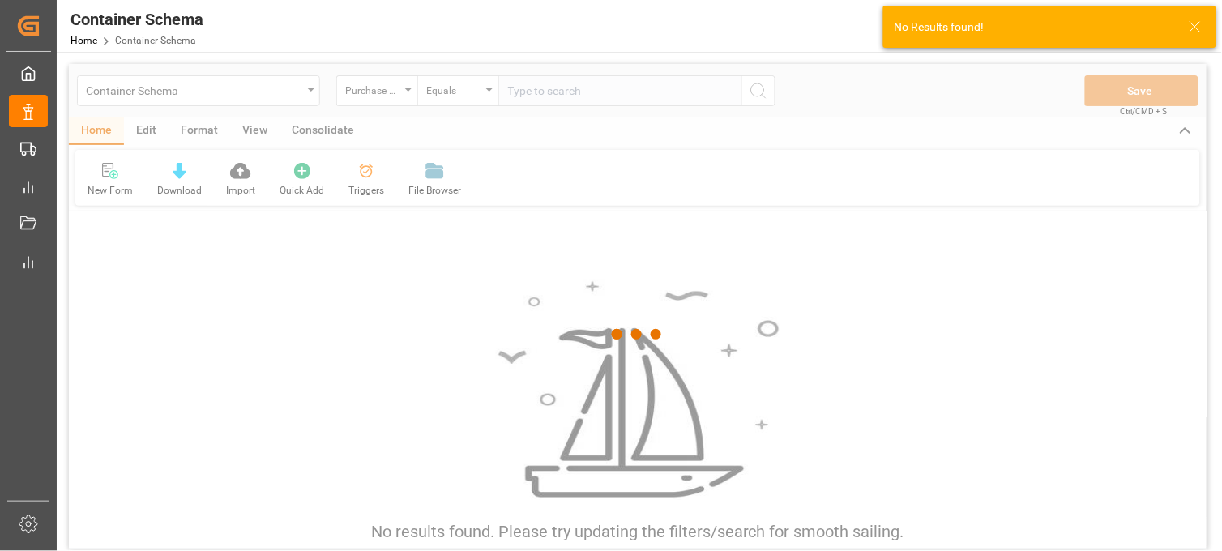
click at [465, 97] on div at bounding box center [638, 334] width 1138 height 541
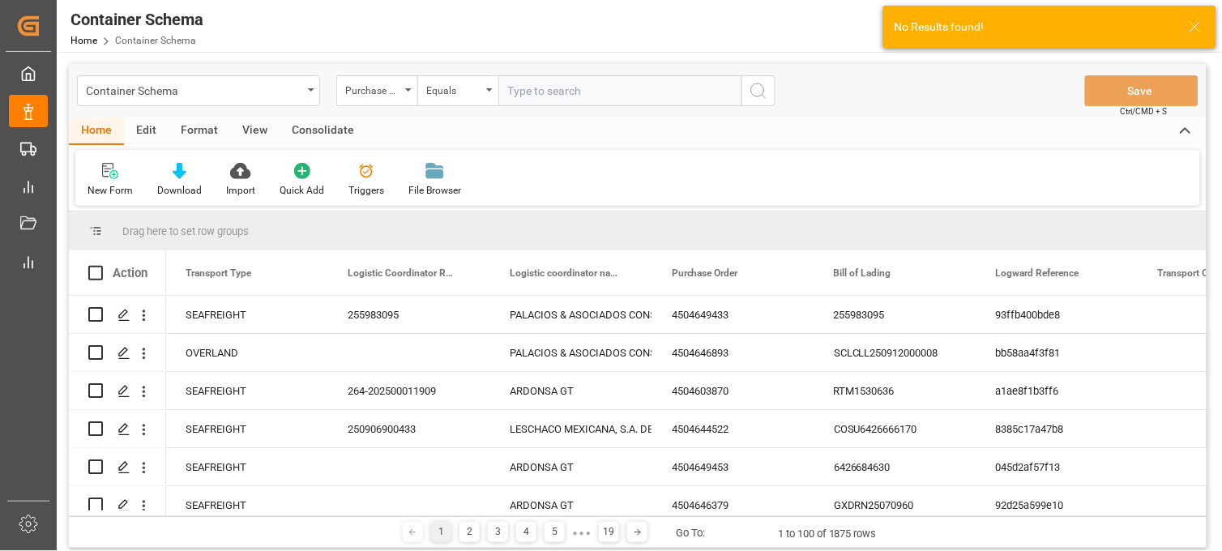
click at [489, 98] on div "Equals" at bounding box center [457, 90] width 81 height 31
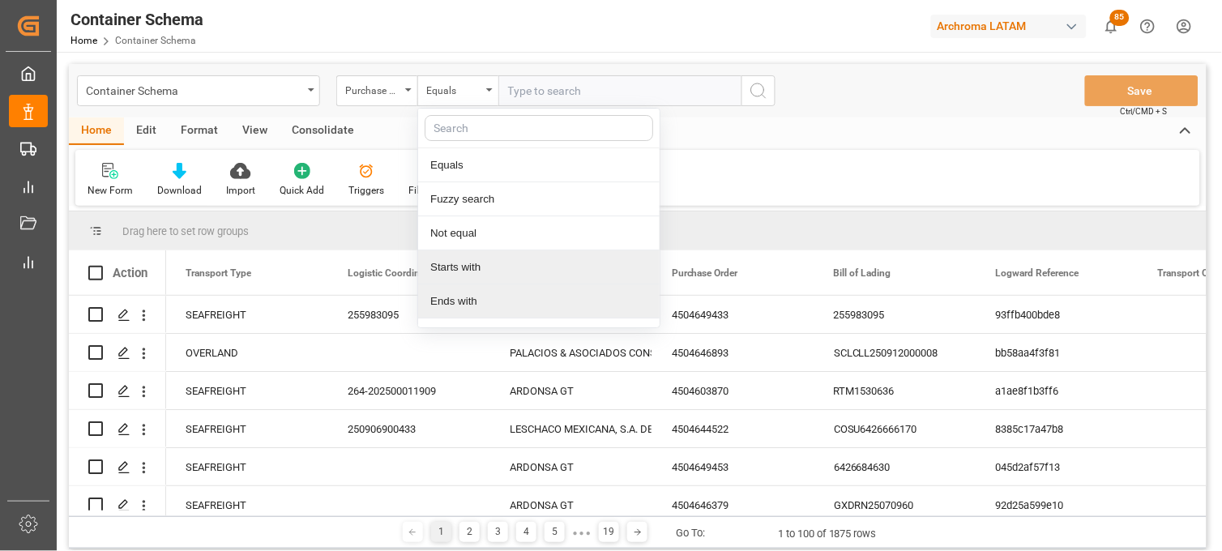
click at [496, 286] on div "Ends with" at bounding box center [539, 301] width 242 height 34
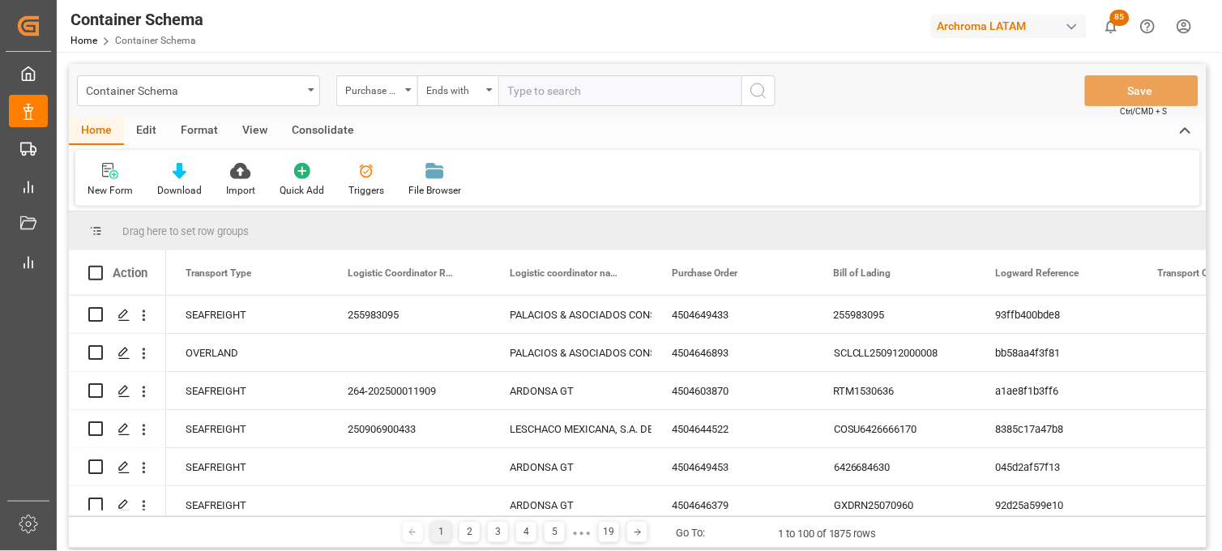
paste input "4504641374"
type input "4504641374"
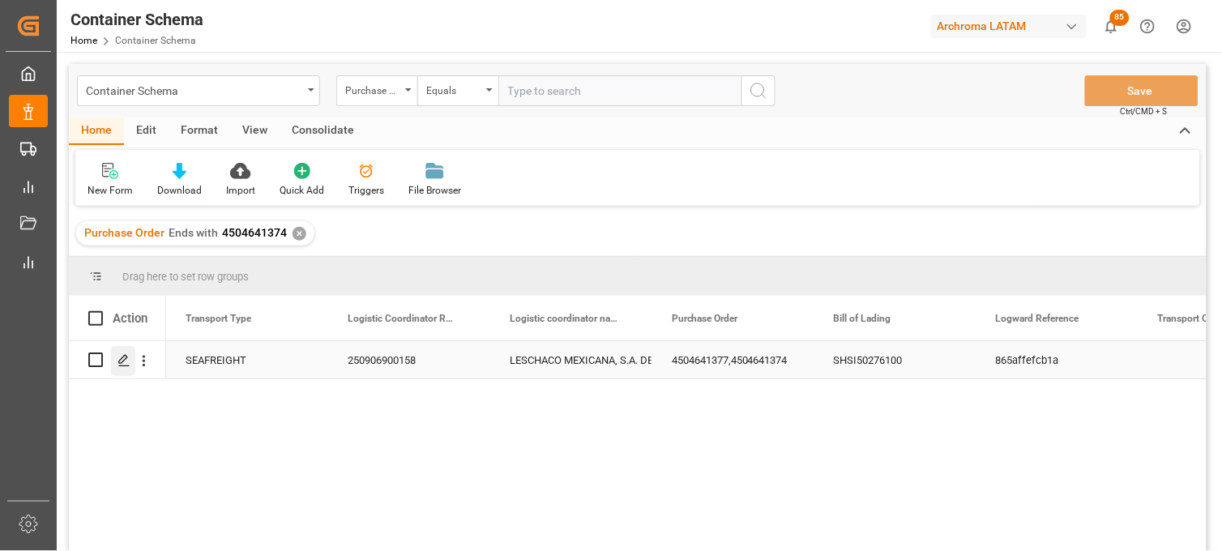
click at [127, 359] on icon "Press SPACE to select this row." at bounding box center [124, 360] width 13 height 13
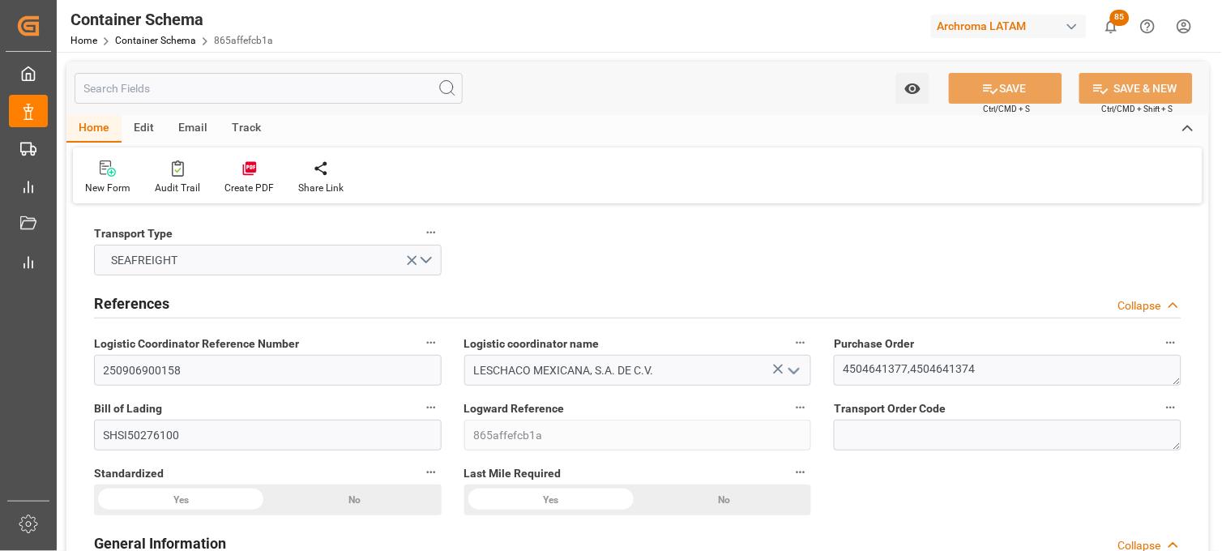
type input "10"
type input "7"
type input "2"
type input "792"
type input "19800"
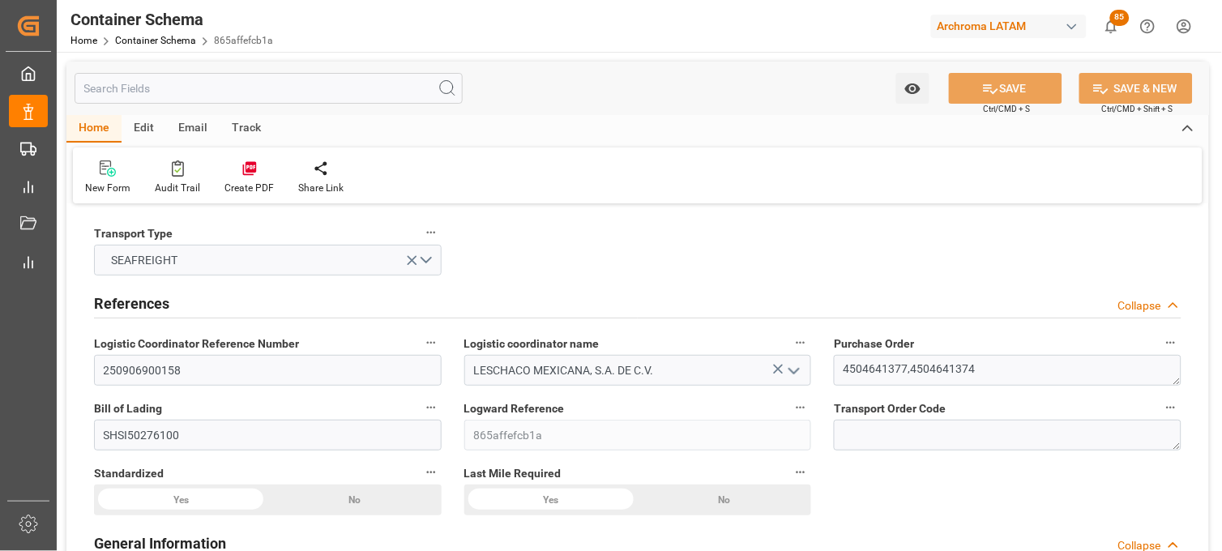
type input "25992"
type input "PIL"
type input "Pacific International Lines Pte Ltd"
type input "CNSGH"
type input "CNSHG"
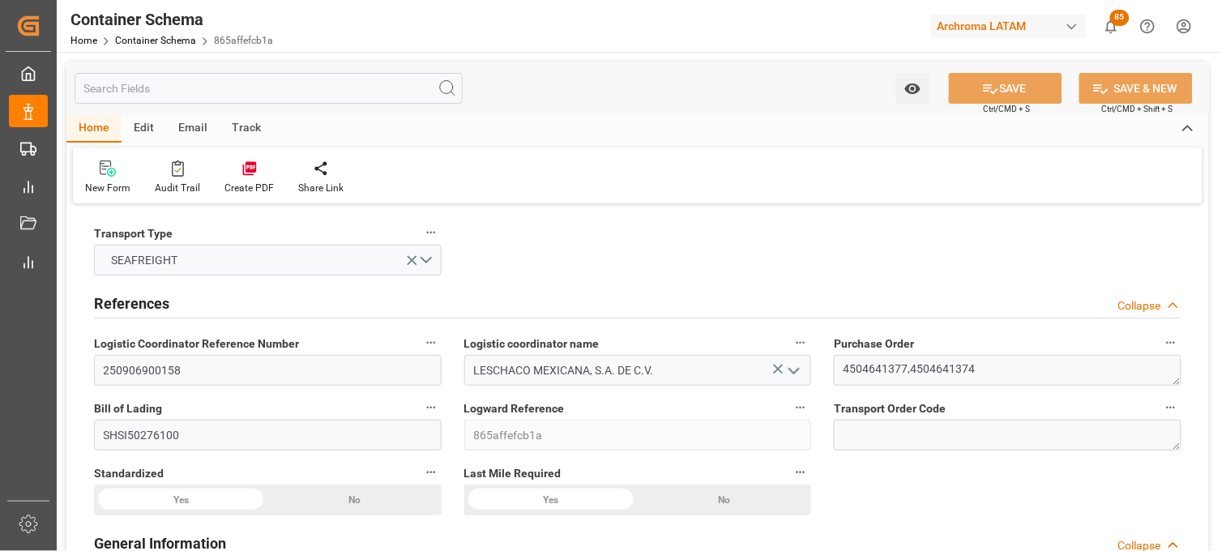
type input "MXZLO"
type input "9473731"
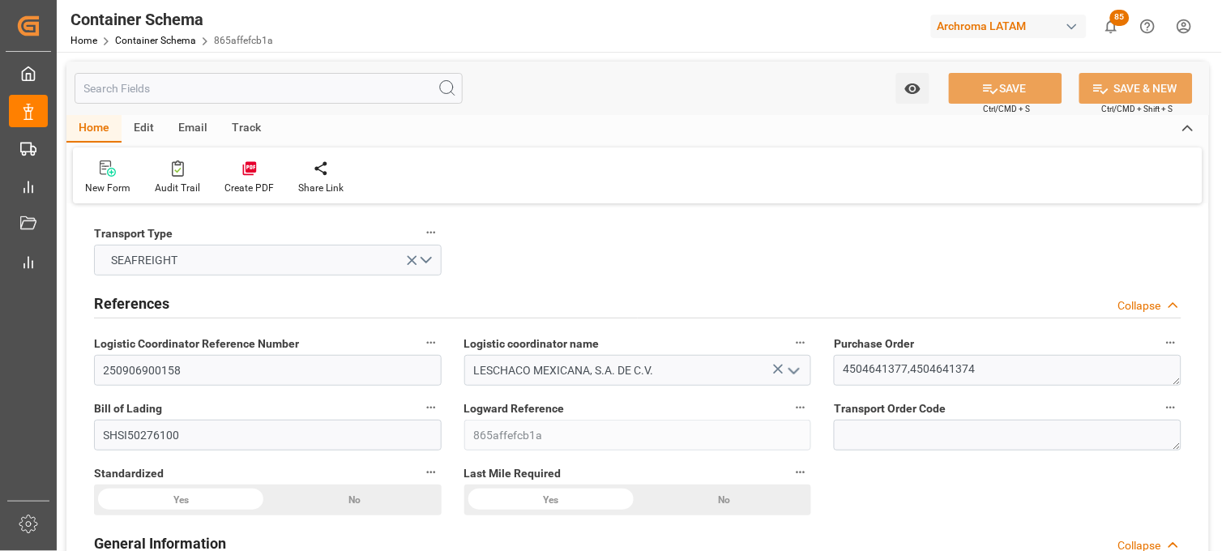
type input "9473731"
type input "14-08-2025 08:15"
type input "[DATE]"
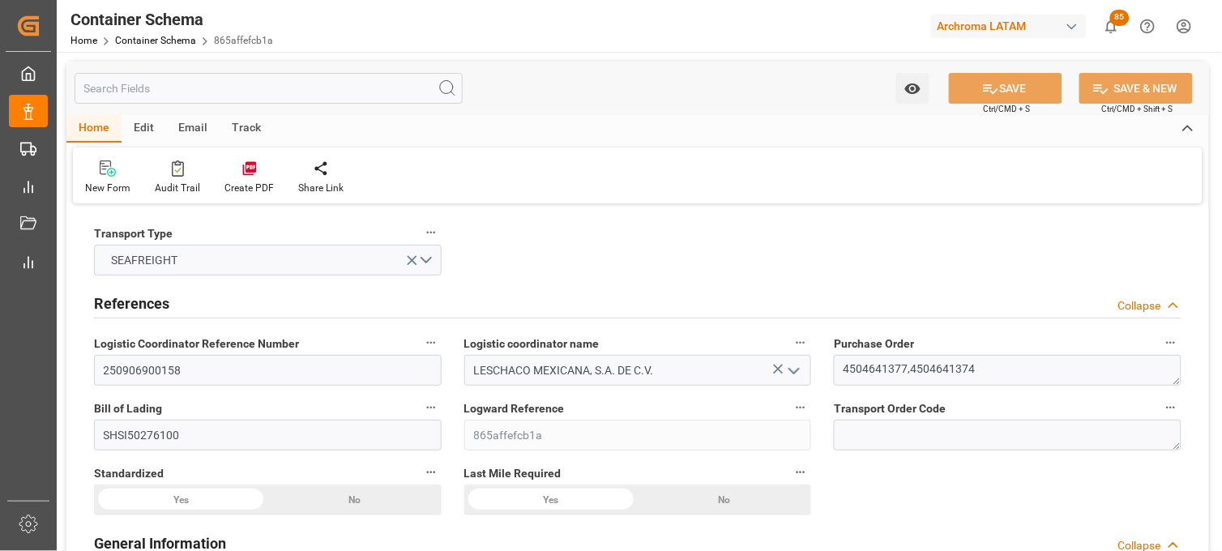
type input "26-07-2025 02:45"
type input "06-08-2025 00:00"
type input "06-08-2025 09:15"
type input "06-08-2025 00:00"
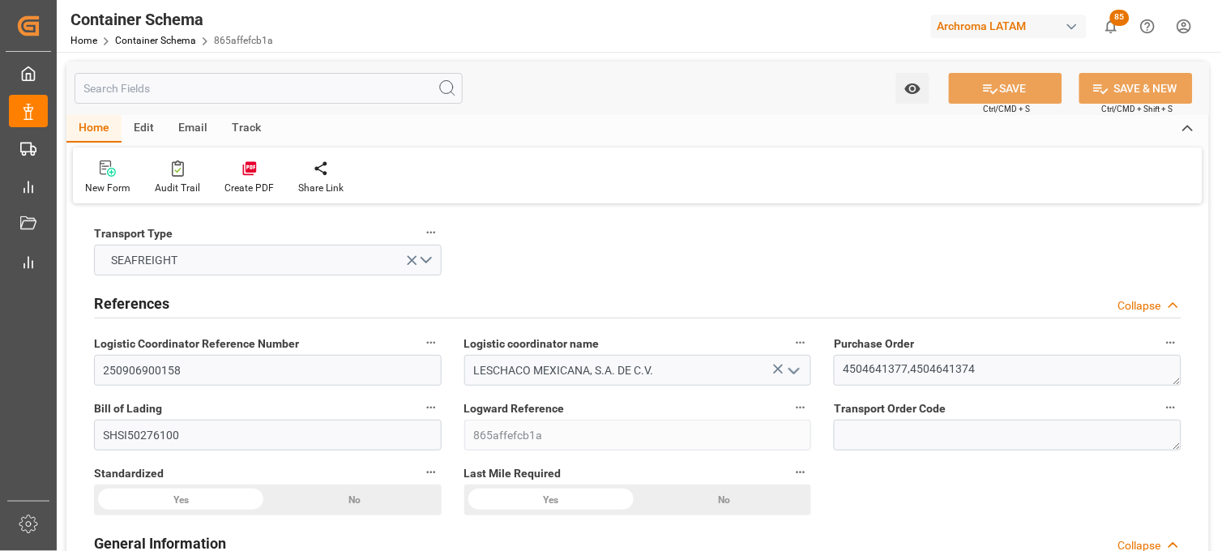
type input "22-08-2025 00:00"
type input "22-08-2025 08:30"
type input "21-08-2025 00:00"
type input "22-08-2025 08:30"
type input "23-08-2025 00:00"
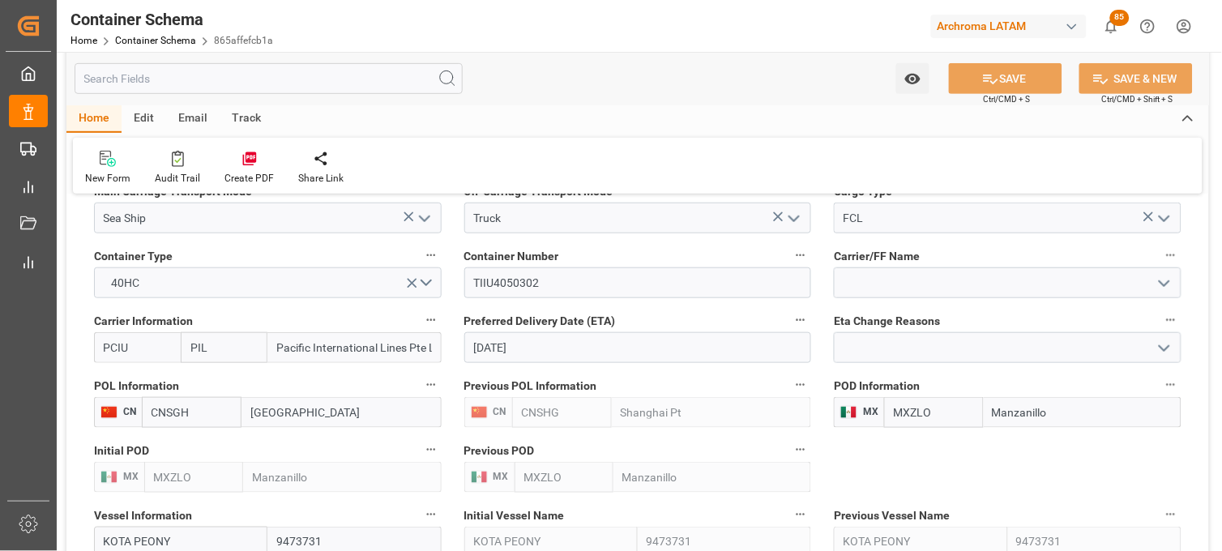
scroll to position [1530, 0]
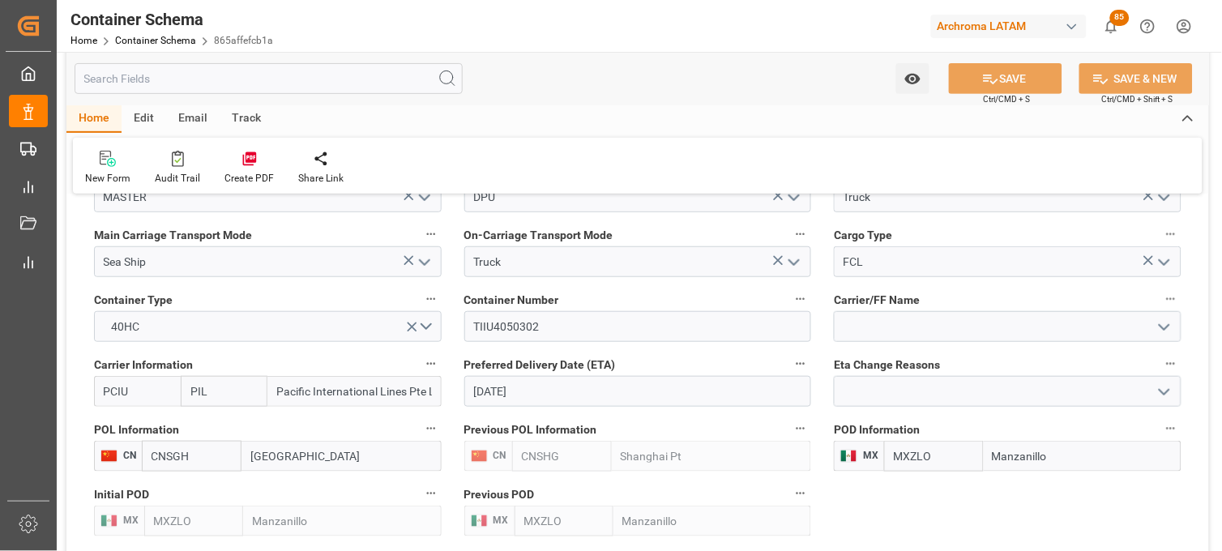
drag, startPoint x: 368, startPoint y: 390, endPoint x: 400, endPoint y: 381, distance: 32.8
click at [400, 381] on input "Pacific International Lines Pte Ltd" at bounding box center [353, 391] width 173 height 31
click at [916, 295] on span "Carrier/FF Name" at bounding box center [877, 300] width 86 height 17
drag, startPoint x: 916, startPoint y: 295, endPoint x: 836, endPoint y: 305, distance: 80.8
click at [836, 305] on label "Carrier/FF Name" at bounding box center [1008, 300] width 348 height 23
